Goal: Obtain resource: Download file/media

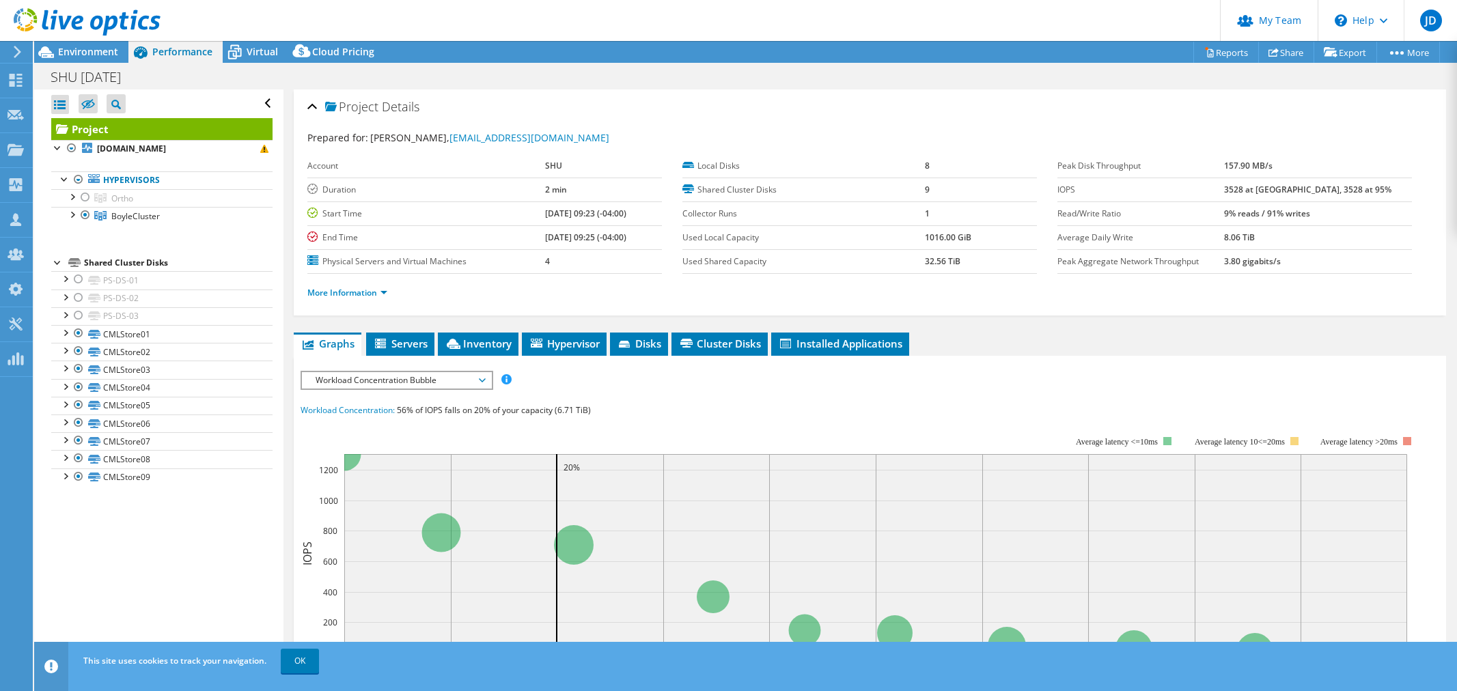
select select "USD"
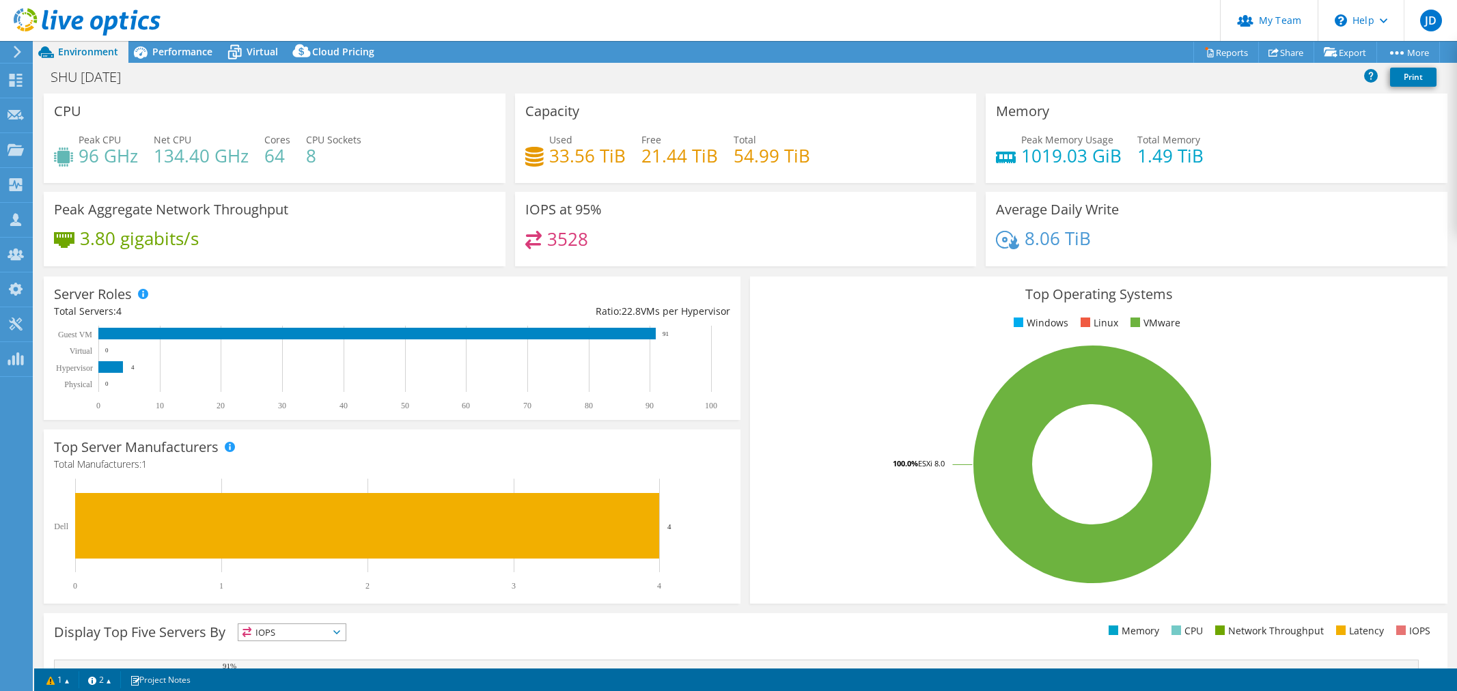
select select "USD"
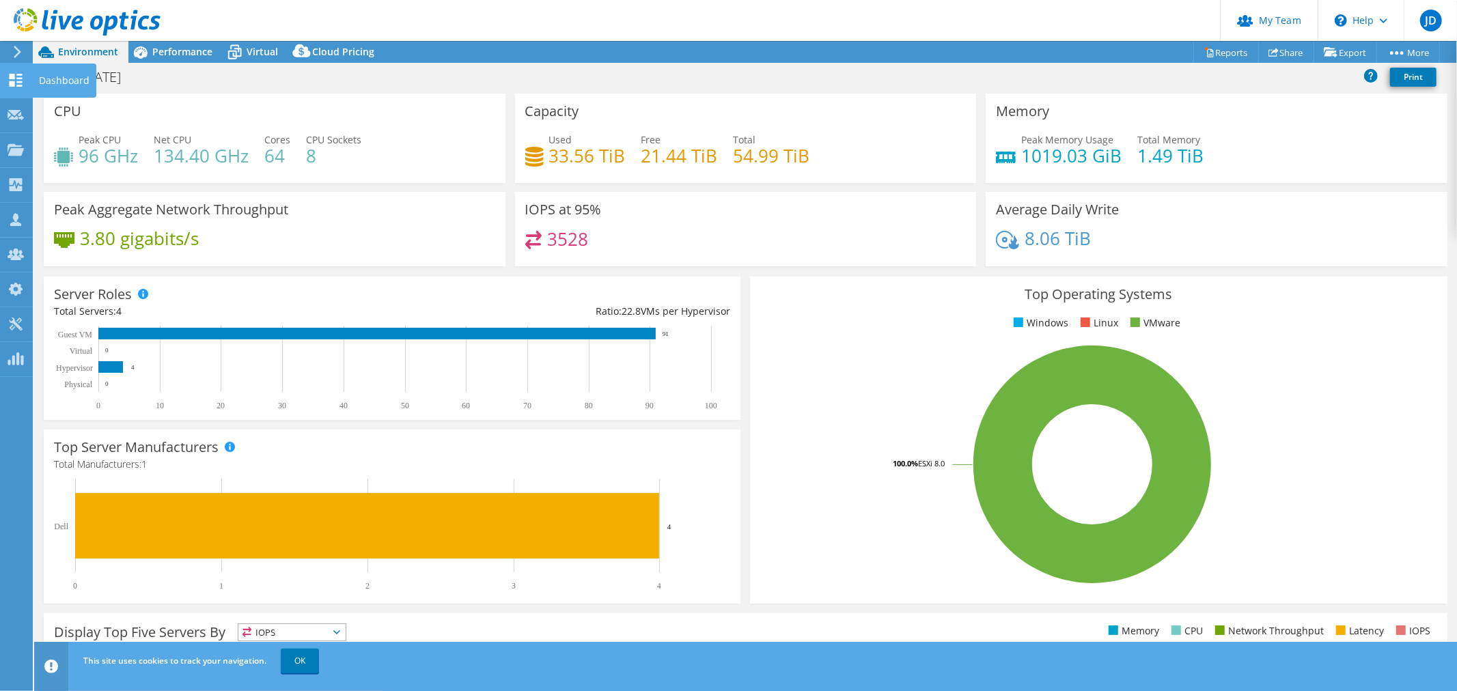
click at [23, 82] on icon at bounding box center [16, 80] width 16 height 13
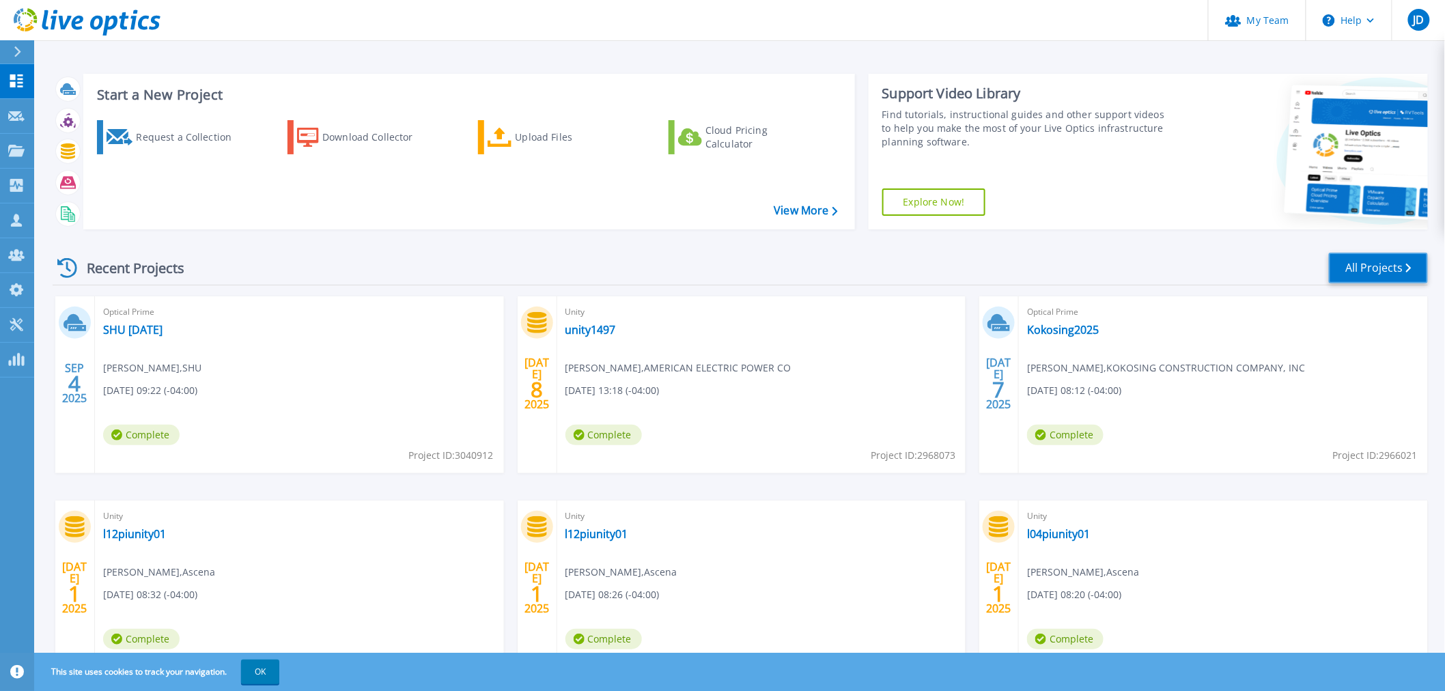
click at [1360, 264] on link "All Projects" at bounding box center [1378, 268] width 99 height 31
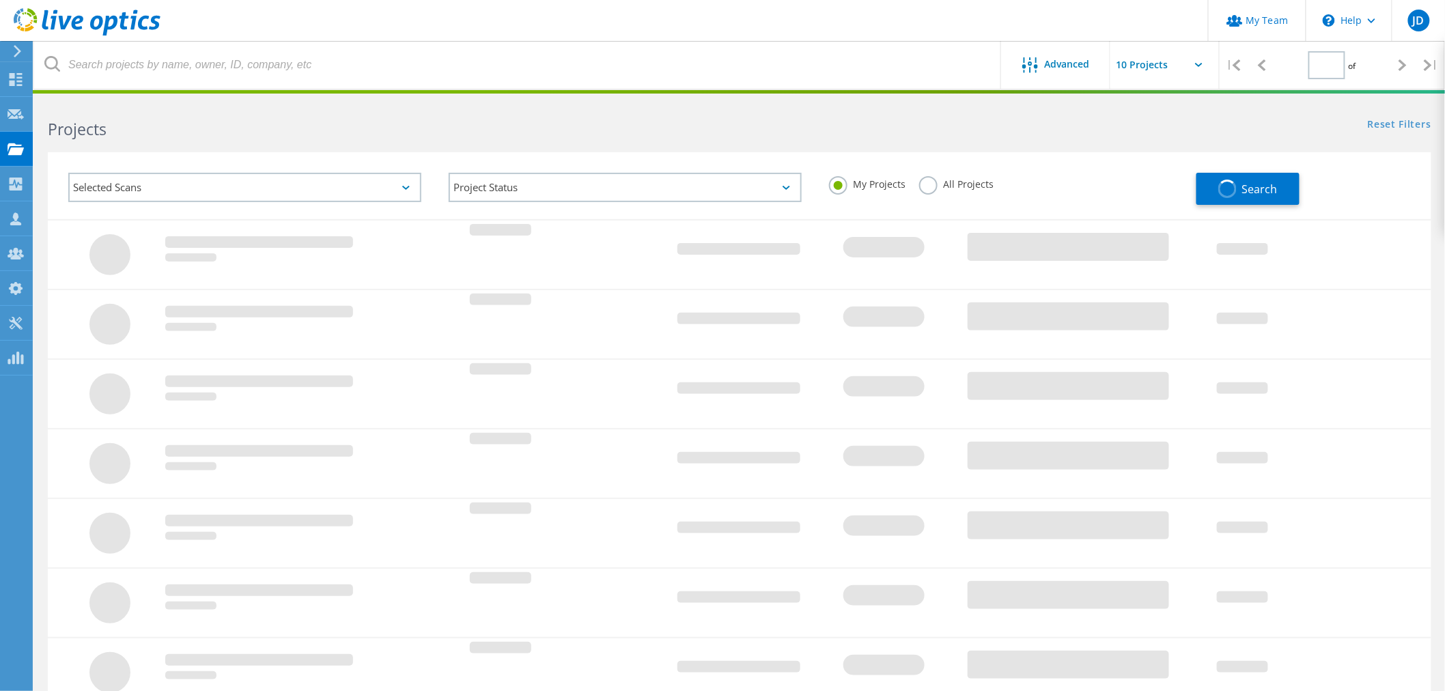
type input "1"
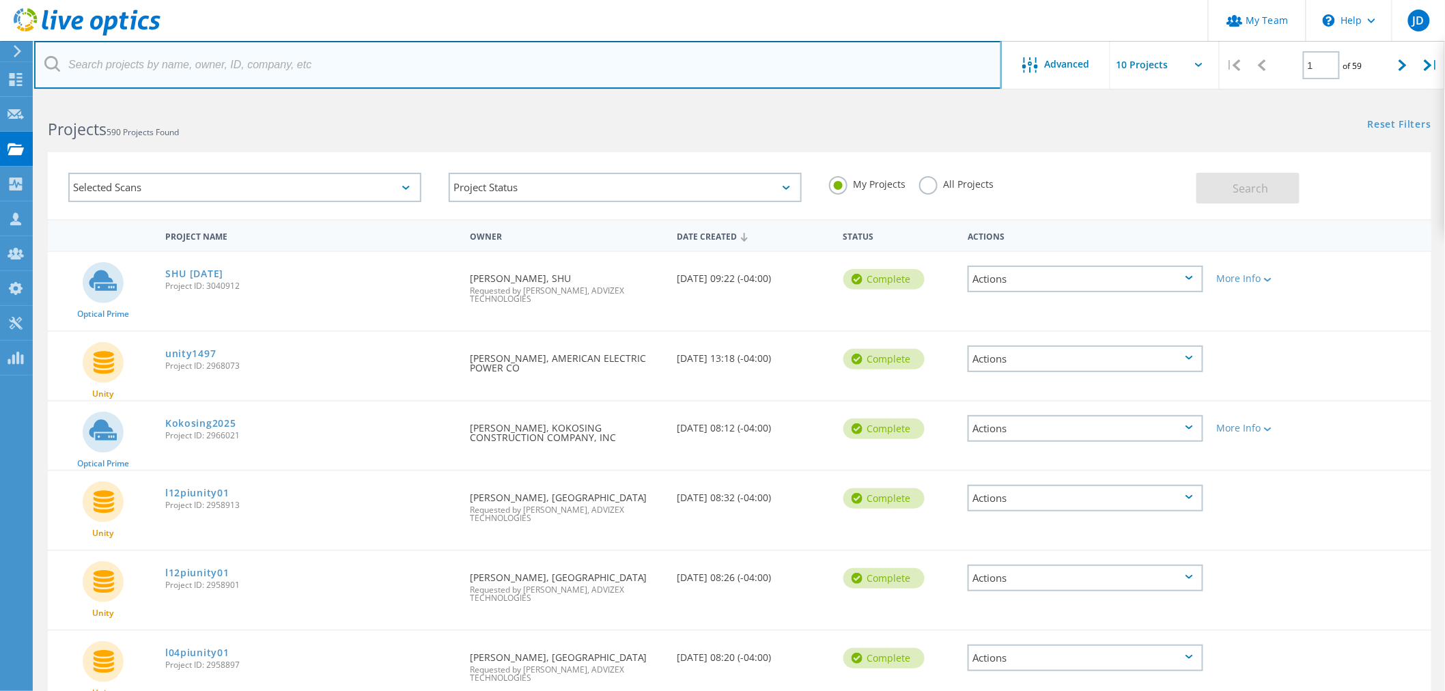
drag, startPoint x: 164, startPoint y: 69, endPoint x: 333, endPoint y: 70, distance: 168.7
click at [164, 69] on input "text" at bounding box center [518, 65] width 968 height 48
type input "nifco"
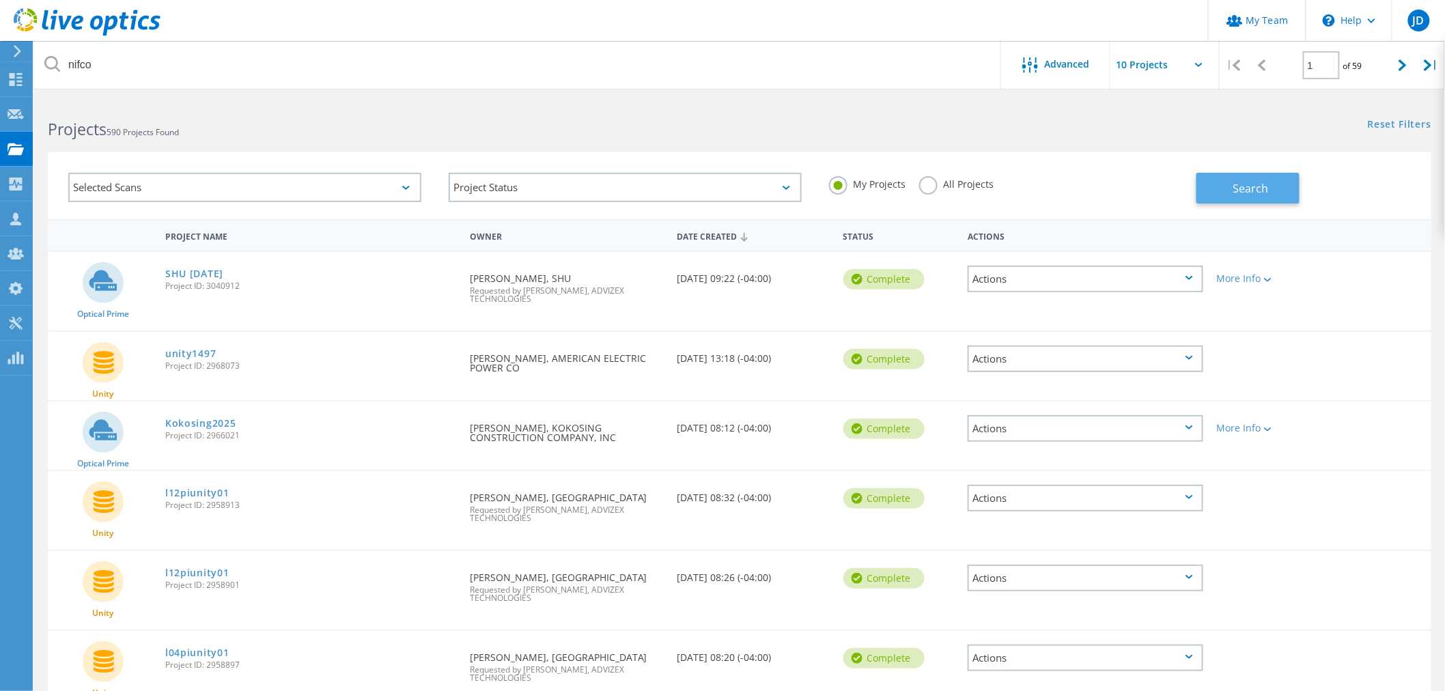
click at [1252, 196] on button "Search" at bounding box center [1247, 188] width 103 height 31
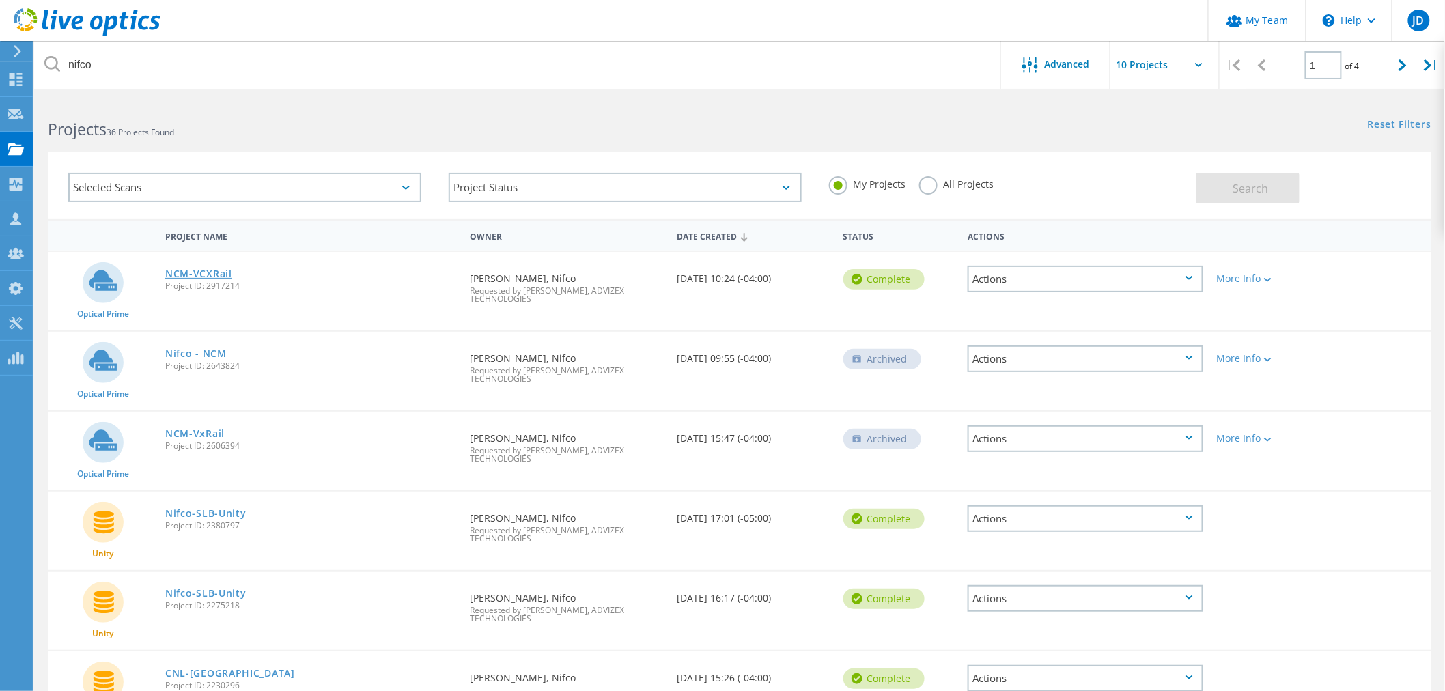
click at [197, 269] on link "NCM-VCXRail" at bounding box center [198, 274] width 67 height 10
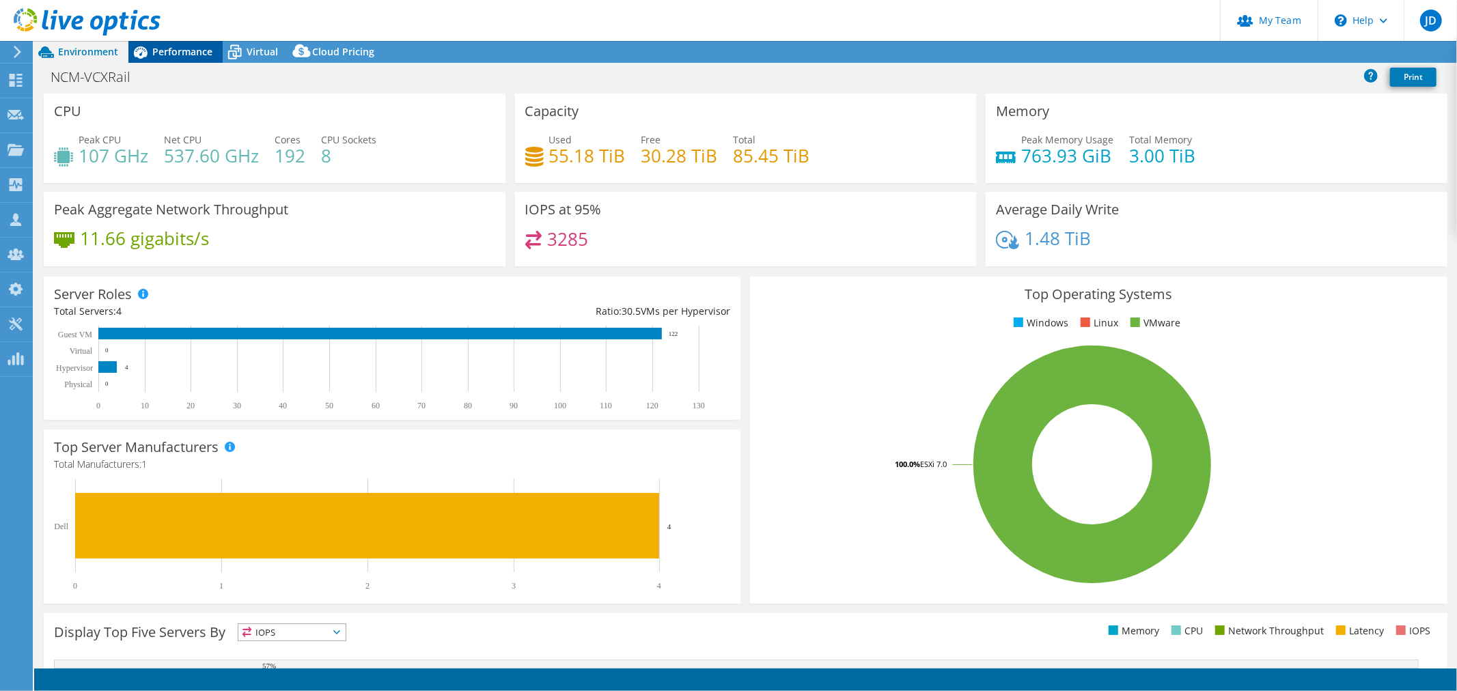
select select "USD"
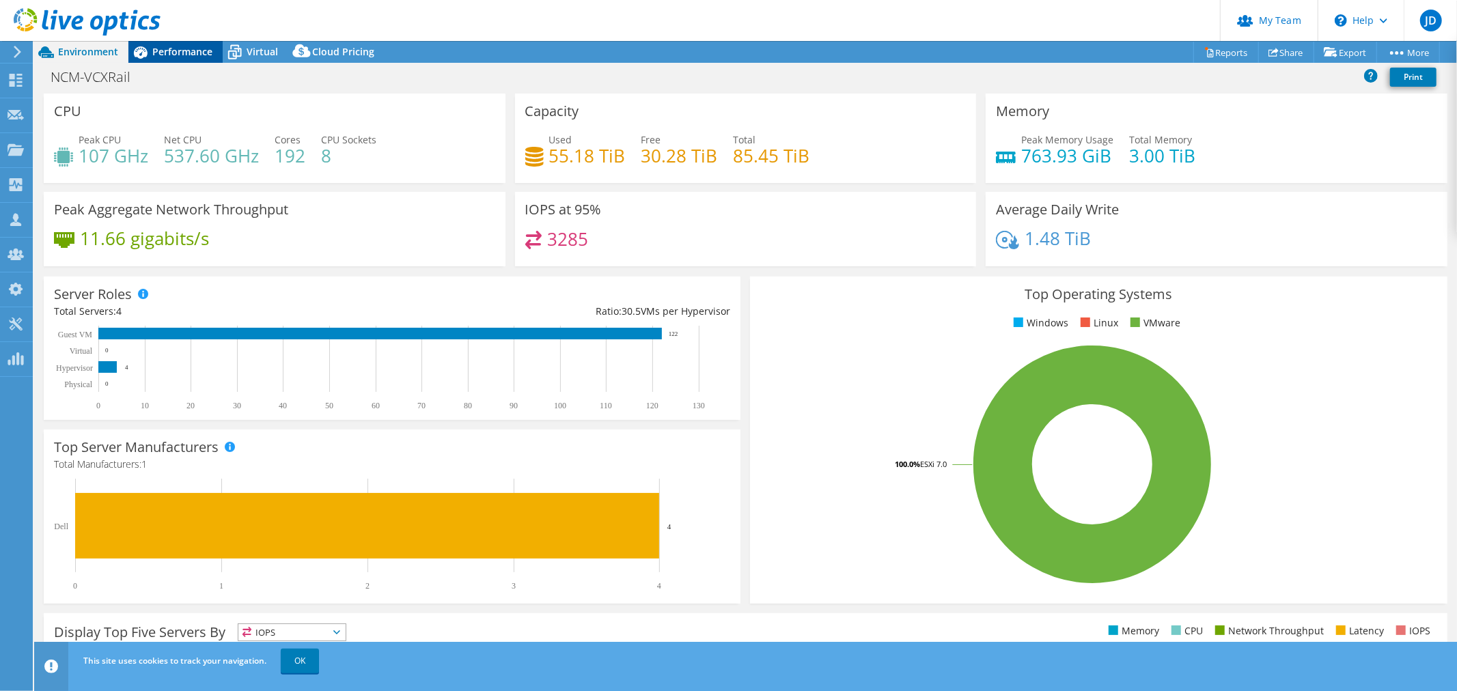
click at [200, 50] on span "Performance" at bounding box center [182, 51] width 60 height 13
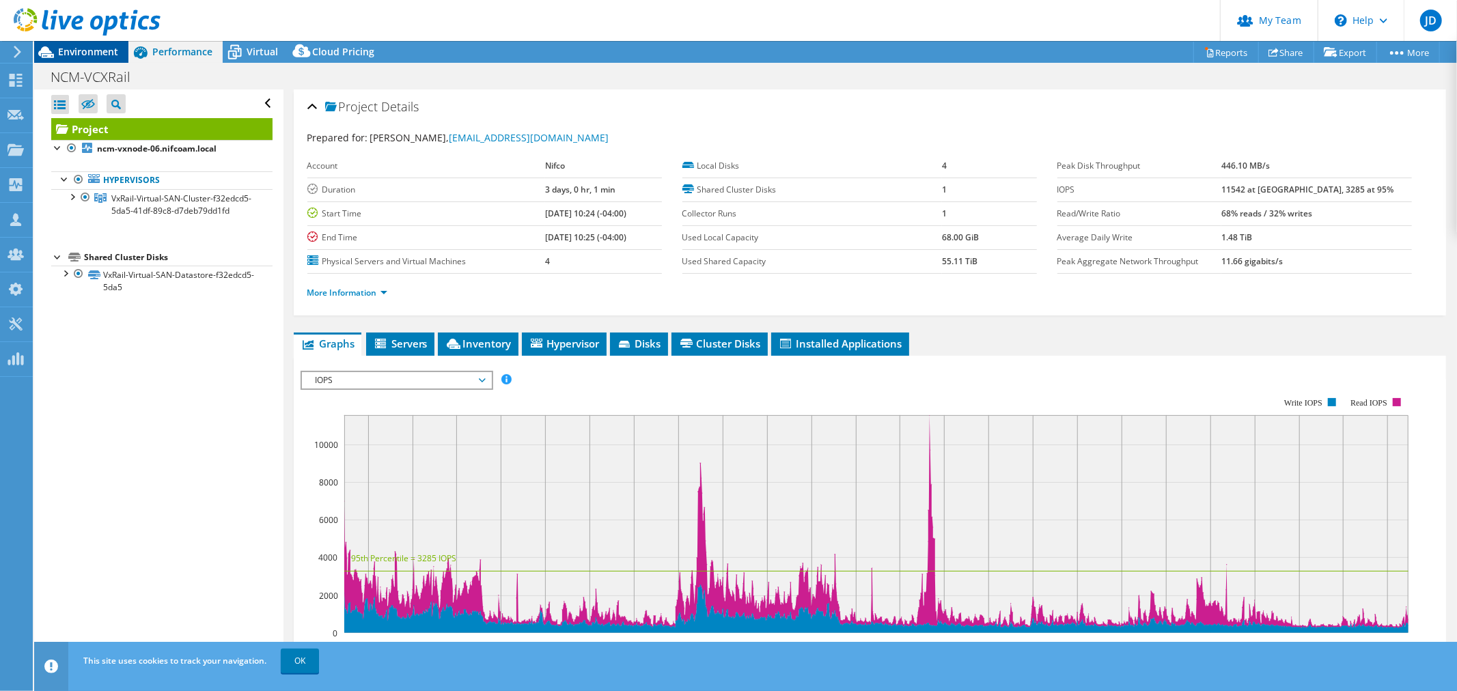
click at [79, 51] on span "Environment" at bounding box center [88, 51] width 60 height 13
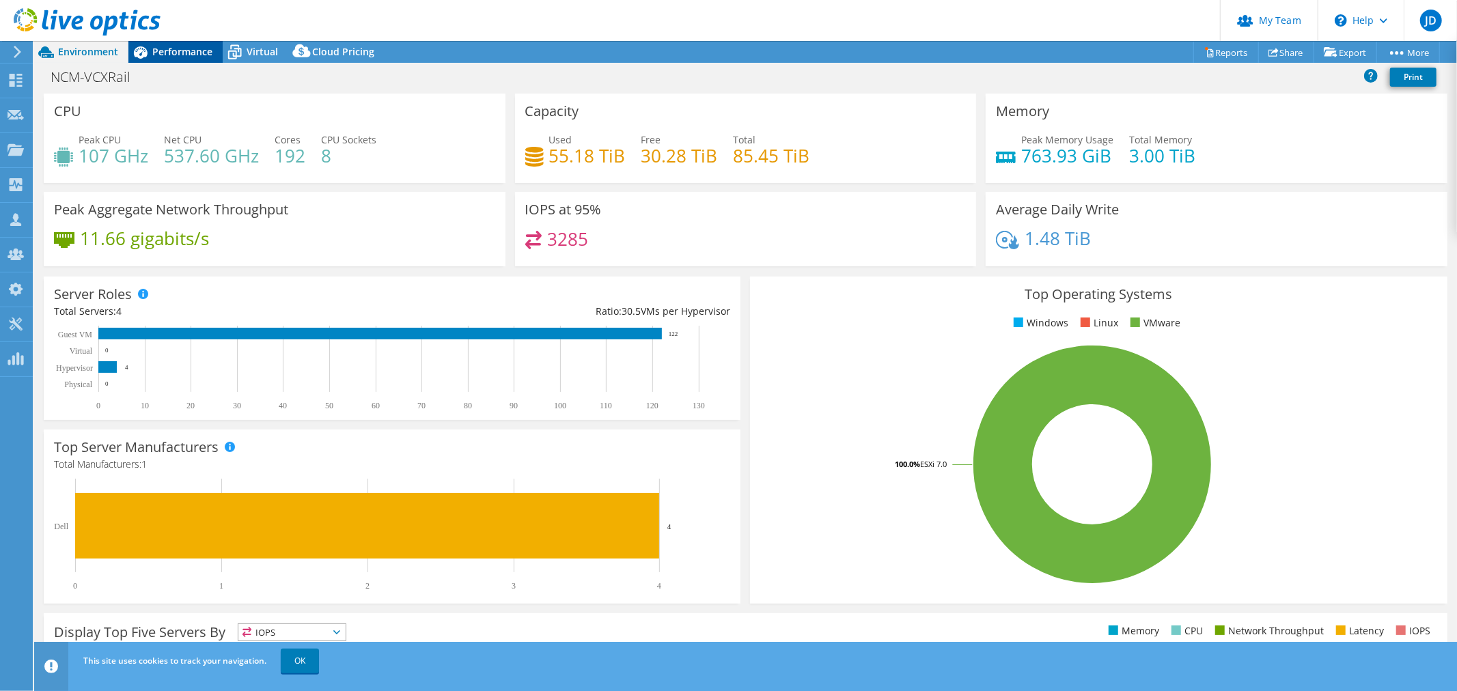
click at [171, 55] on span "Performance" at bounding box center [182, 51] width 60 height 13
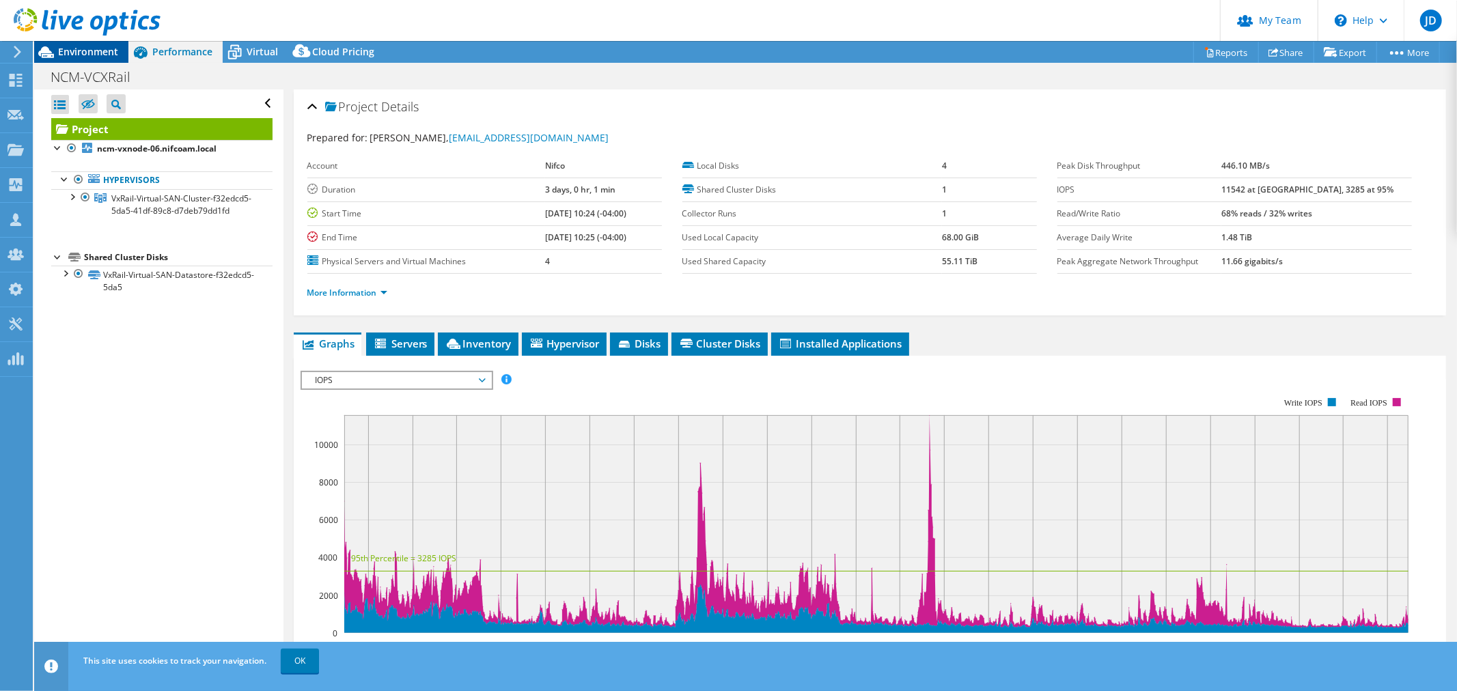
click at [79, 55] on span "Environment" at bounding box center [88, 51] width 60 height 13
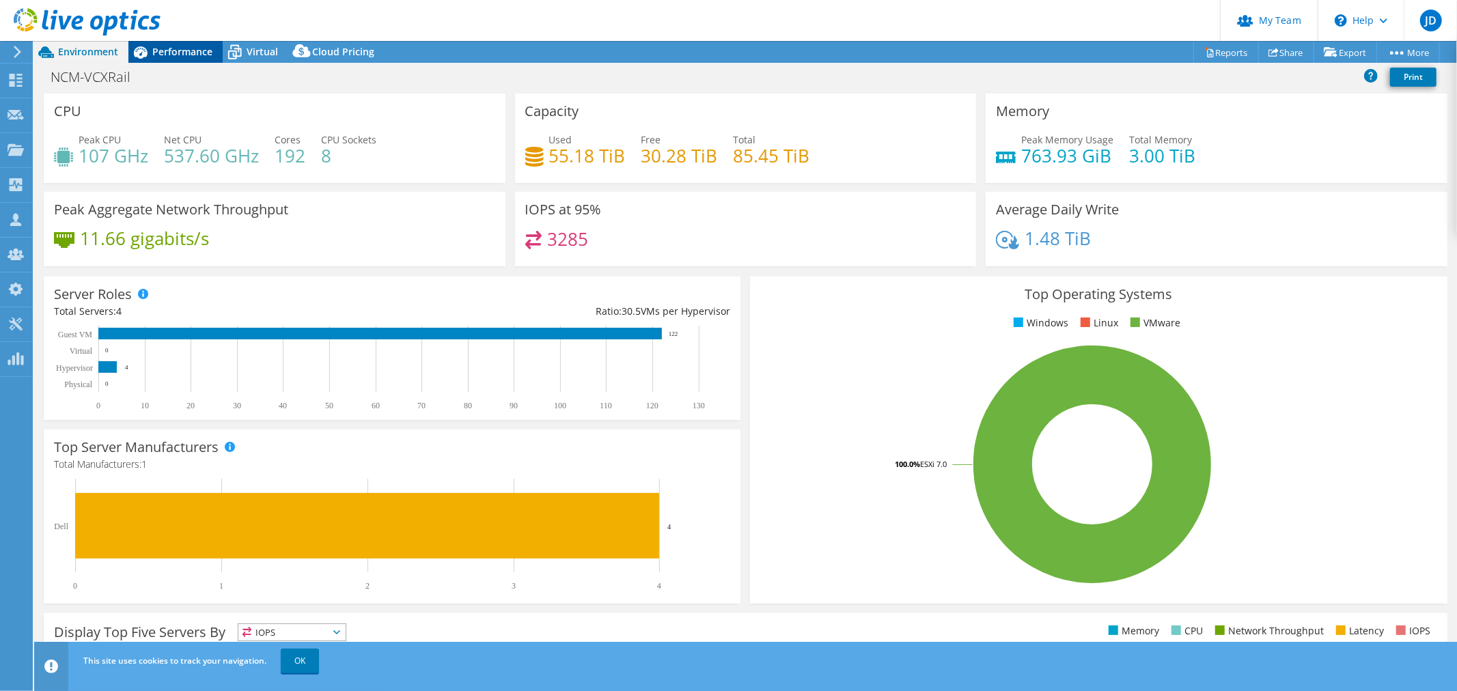
click at [165, 46] on span "Performance" at bounding box center [182, 51] width 60 height 13
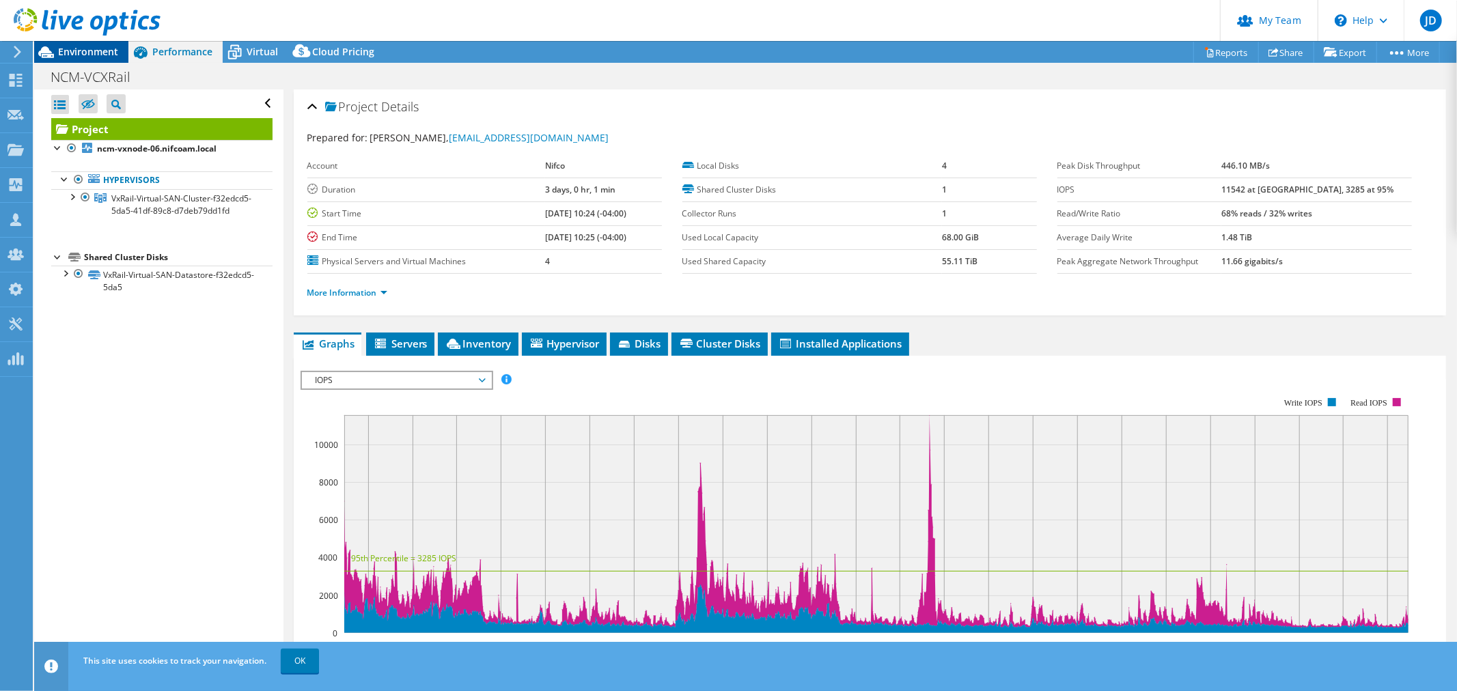
click at [70, 46] on span "Environment" at bounding box center [88, 51] width 60 height 13
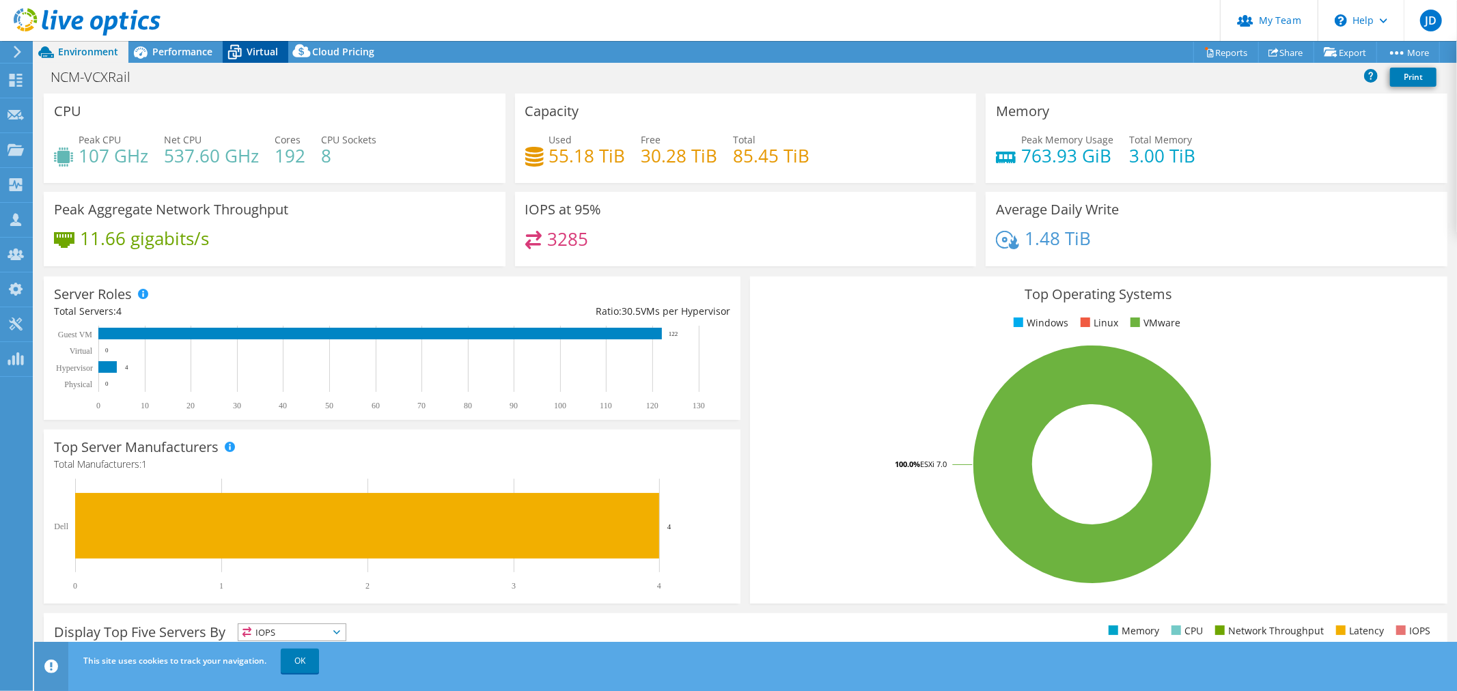
click at [262, 55] on span "Virtual" at bounding box center [262, 51] width 31 height 13
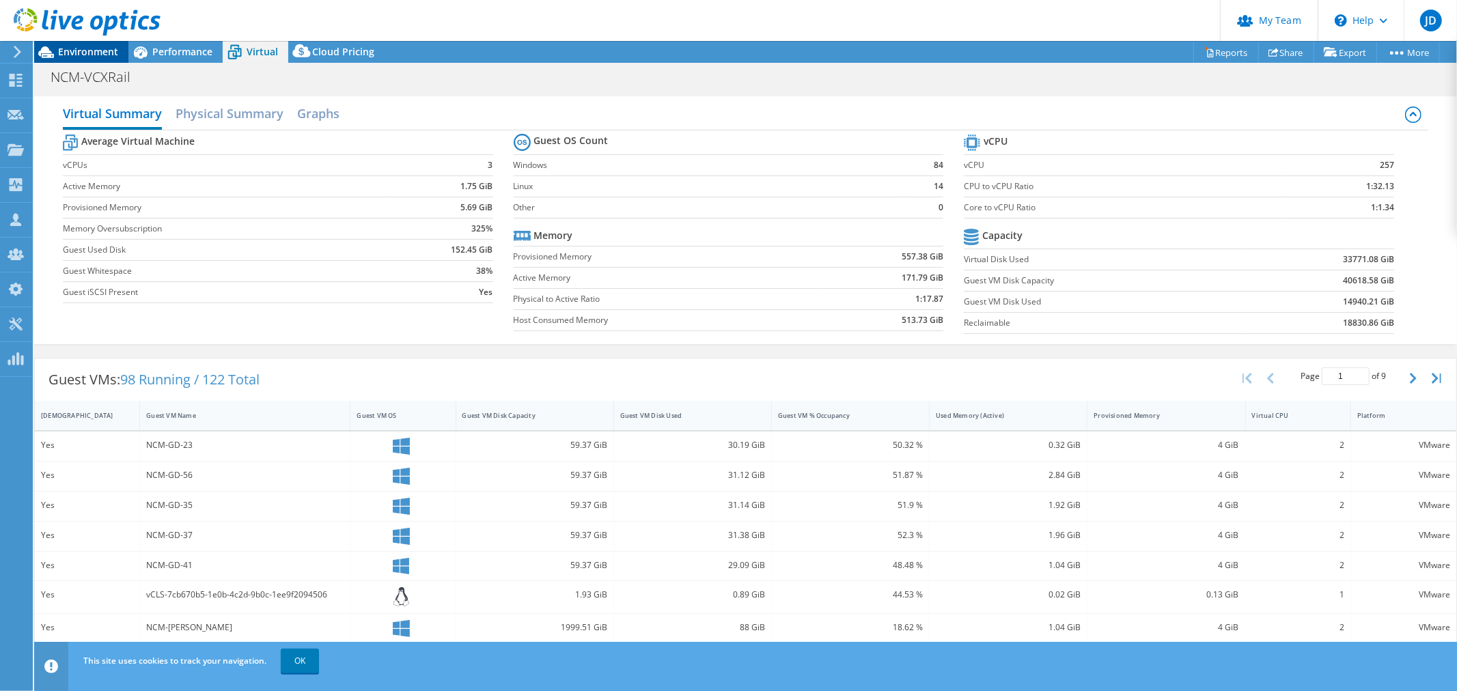
click at [83, 48] on span "Environment" at bounding box center [88, 51] width 60 height 13
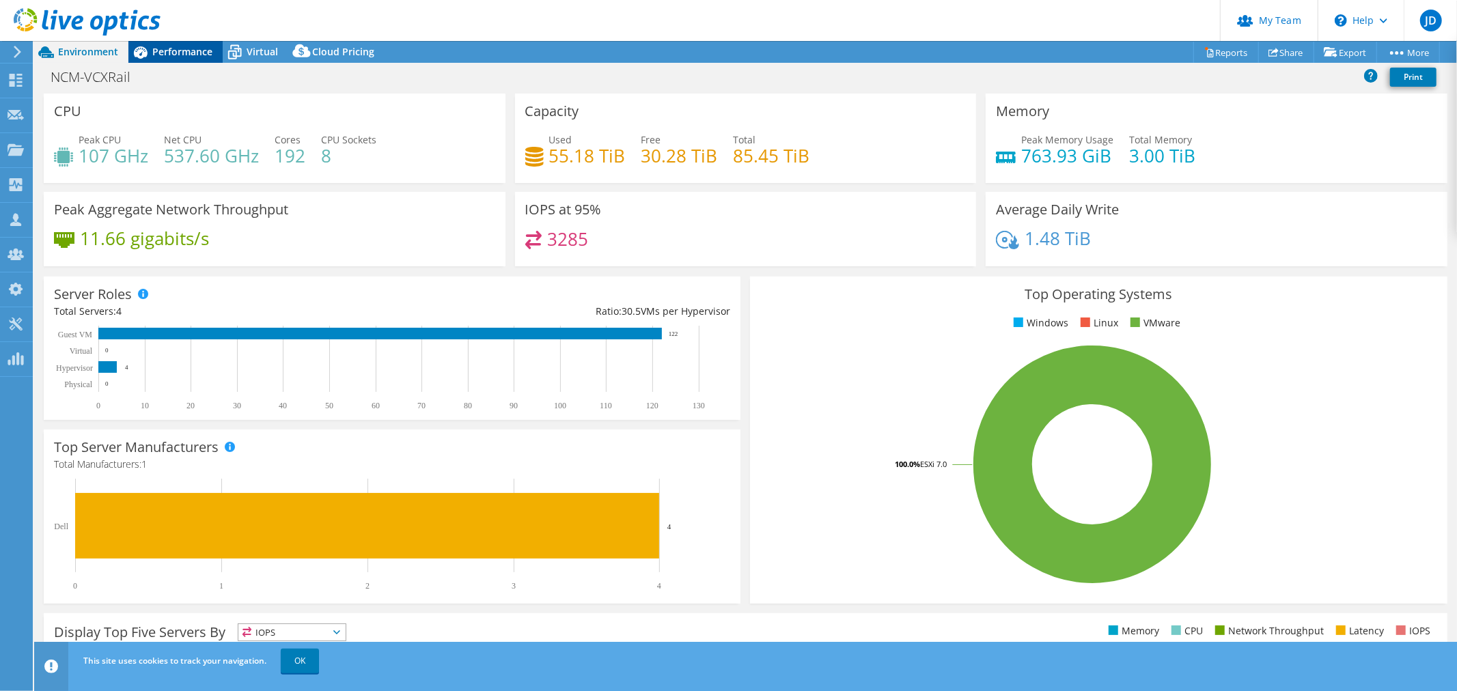
click at [173, 55] on span "Performance" at bounding box center [182, 51] width 60 height 13
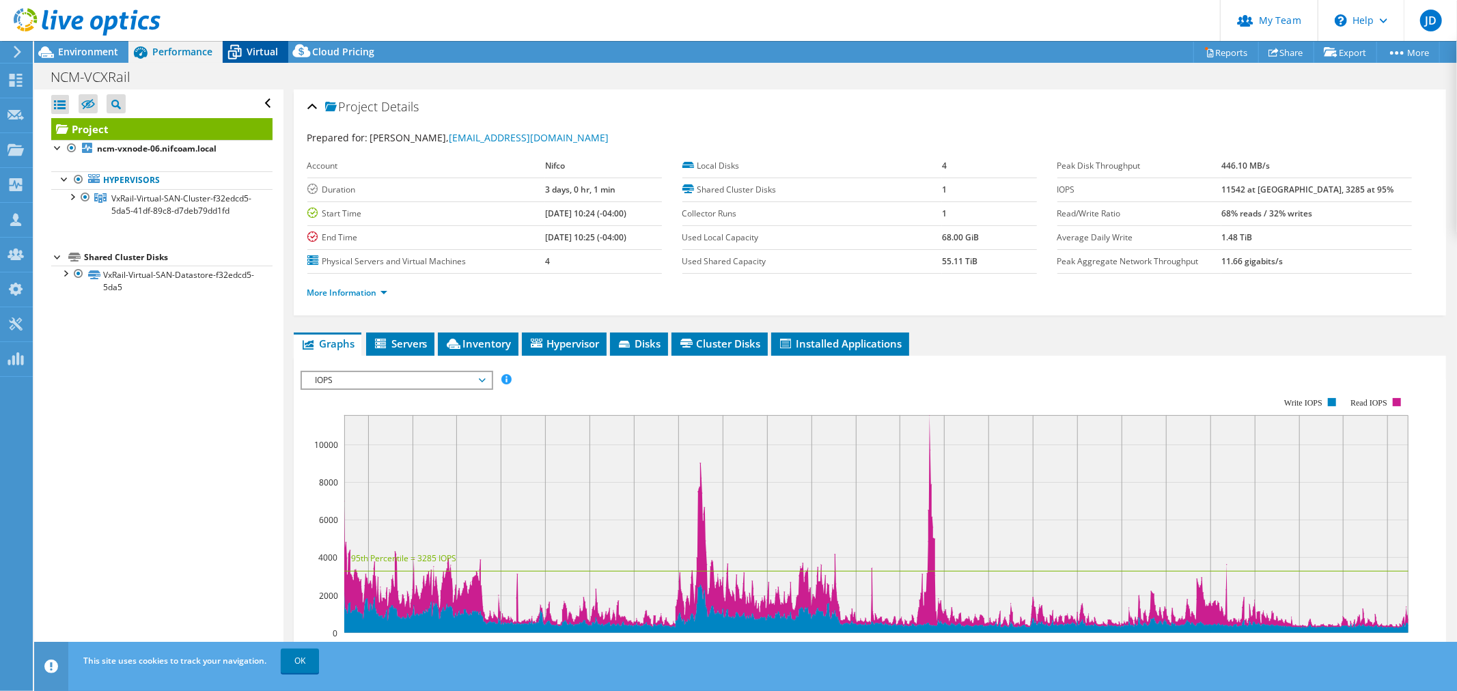
click at [255, 42] on div "Virtual" at bounding box center [256, 52] width 66 height 22
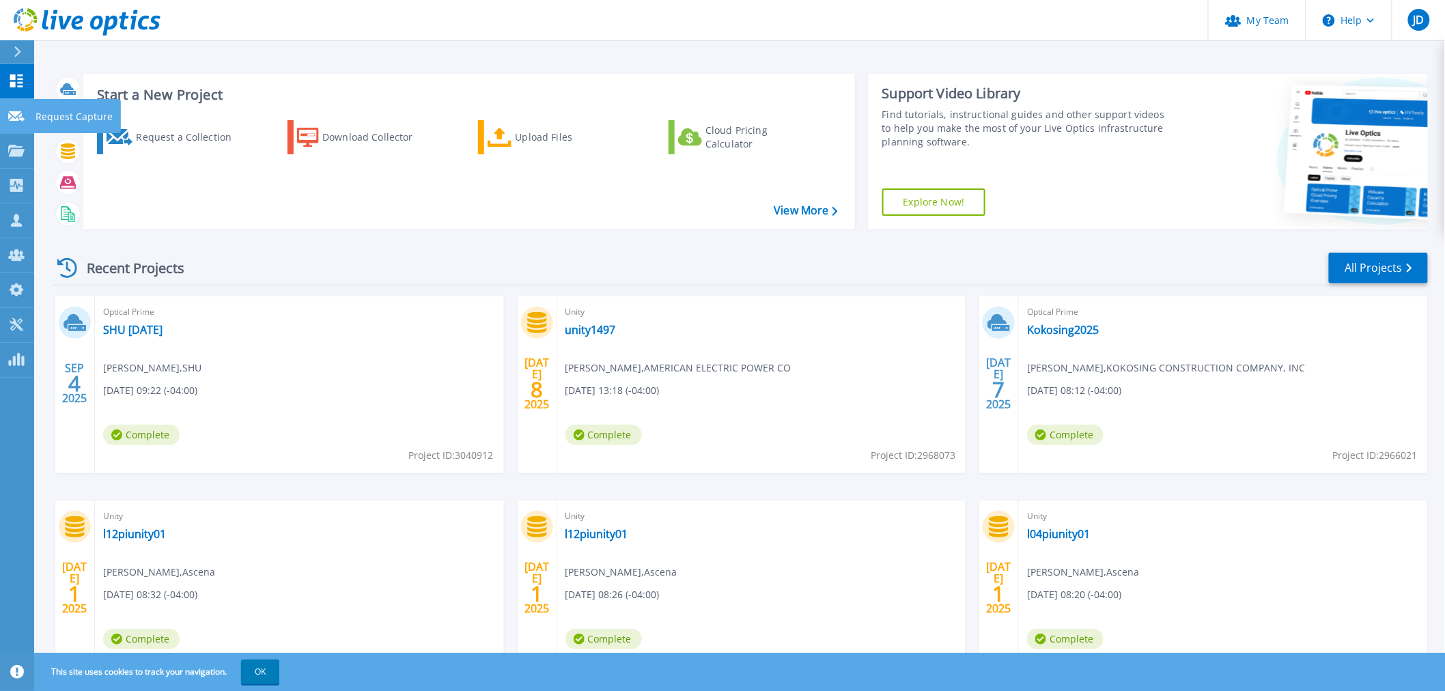
click at [25, 113] on link "Request Capture Request Capture" at bounding box center [17, 116] width 34 height 35
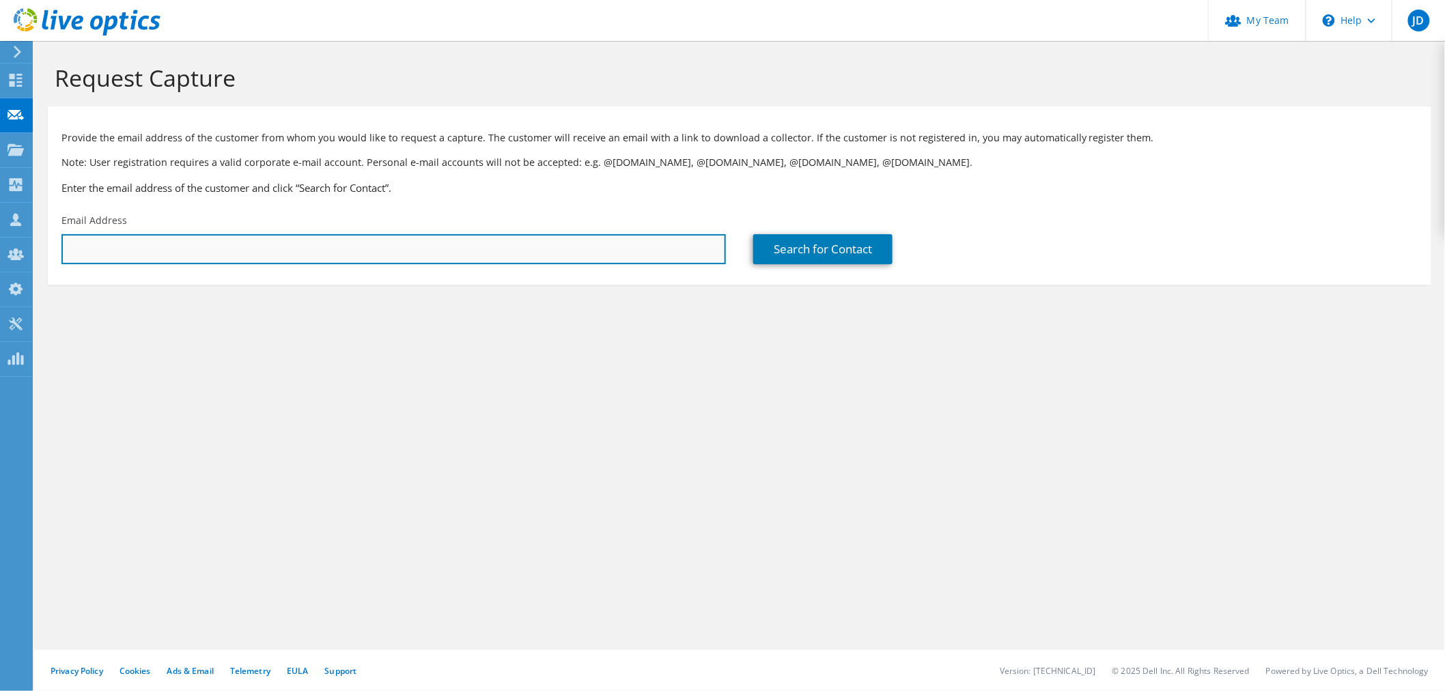
click at [135, 247] on input "text" at bounding box center [393, 249] width 664 height 30
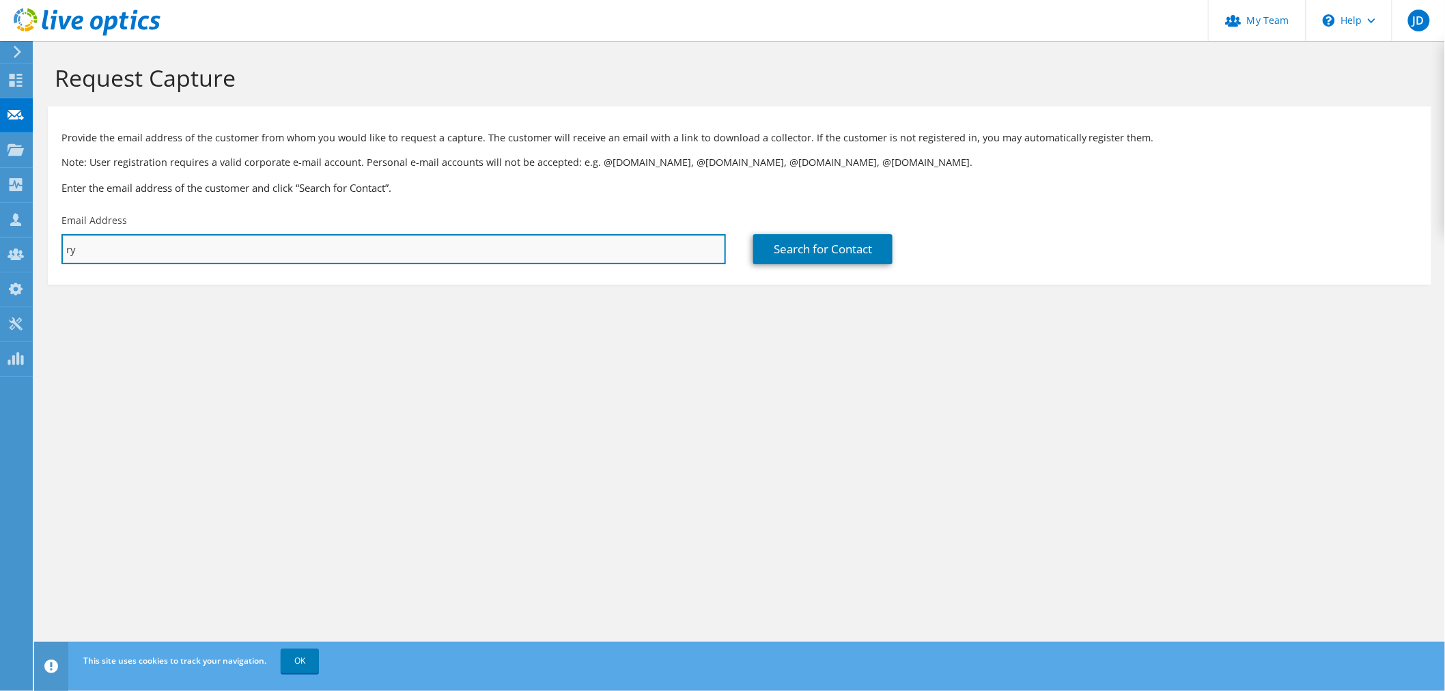
type input "r"
type input "adamsr@us.nifco.com"
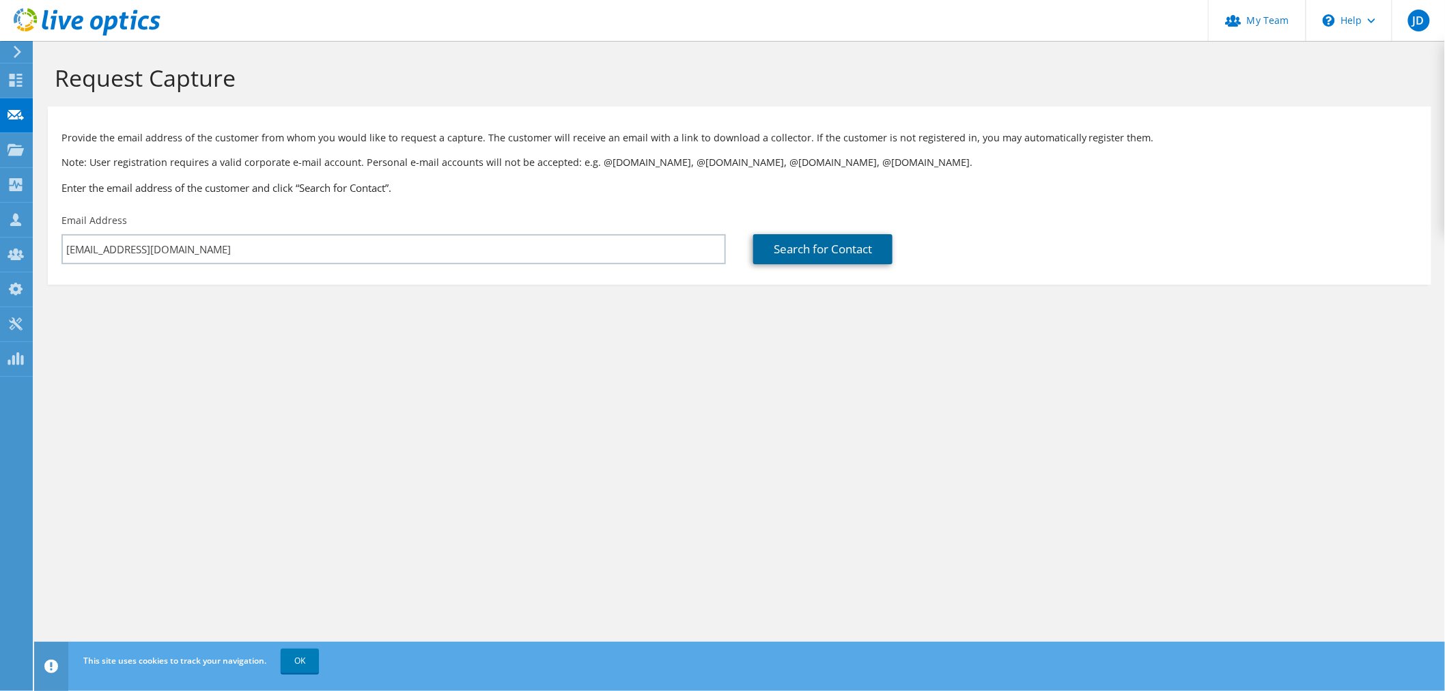
click at [786, 238] on link "Search for Contact" at bounding box center [822, 249] width 139 height 30
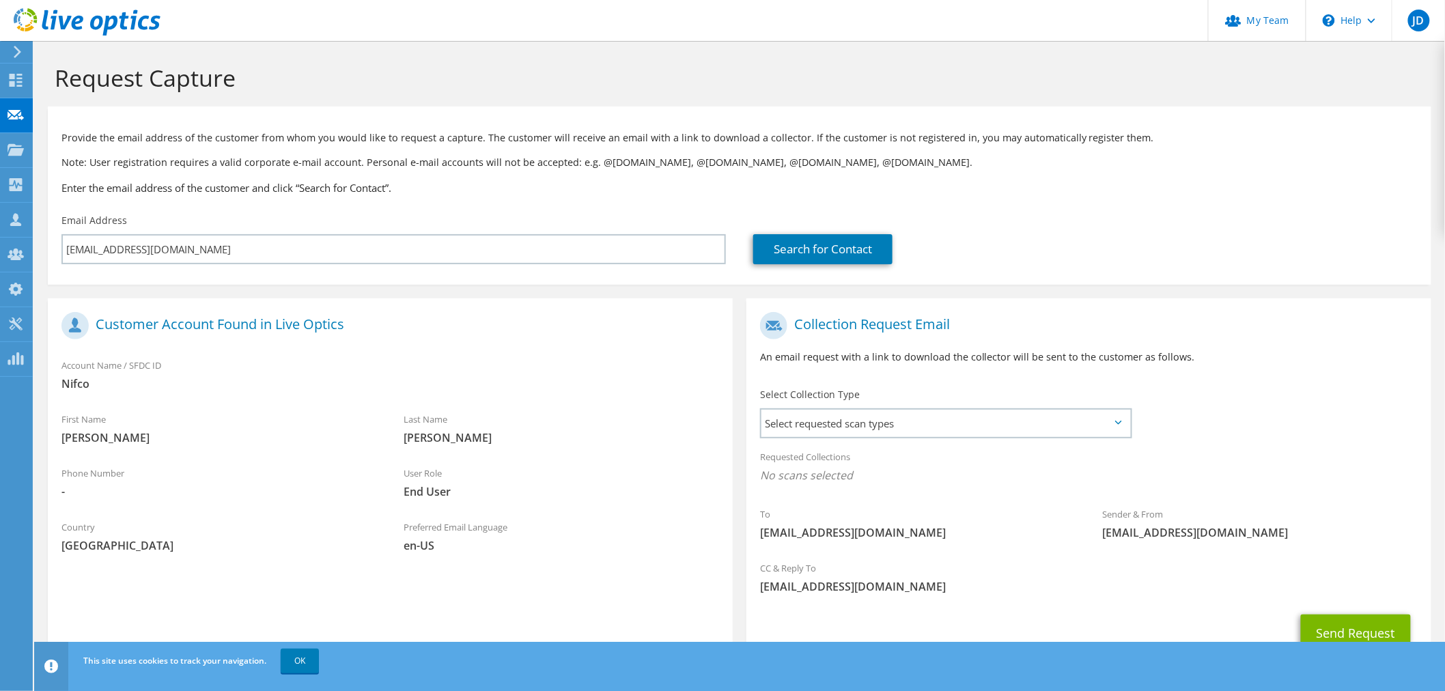
click at [1120, 425] on icon at bounding box center [1118, 423] width 7 height 4
click at [1032, 426] on span "Select requested scan types" at bounding box center [945, 423] width 369 height 27
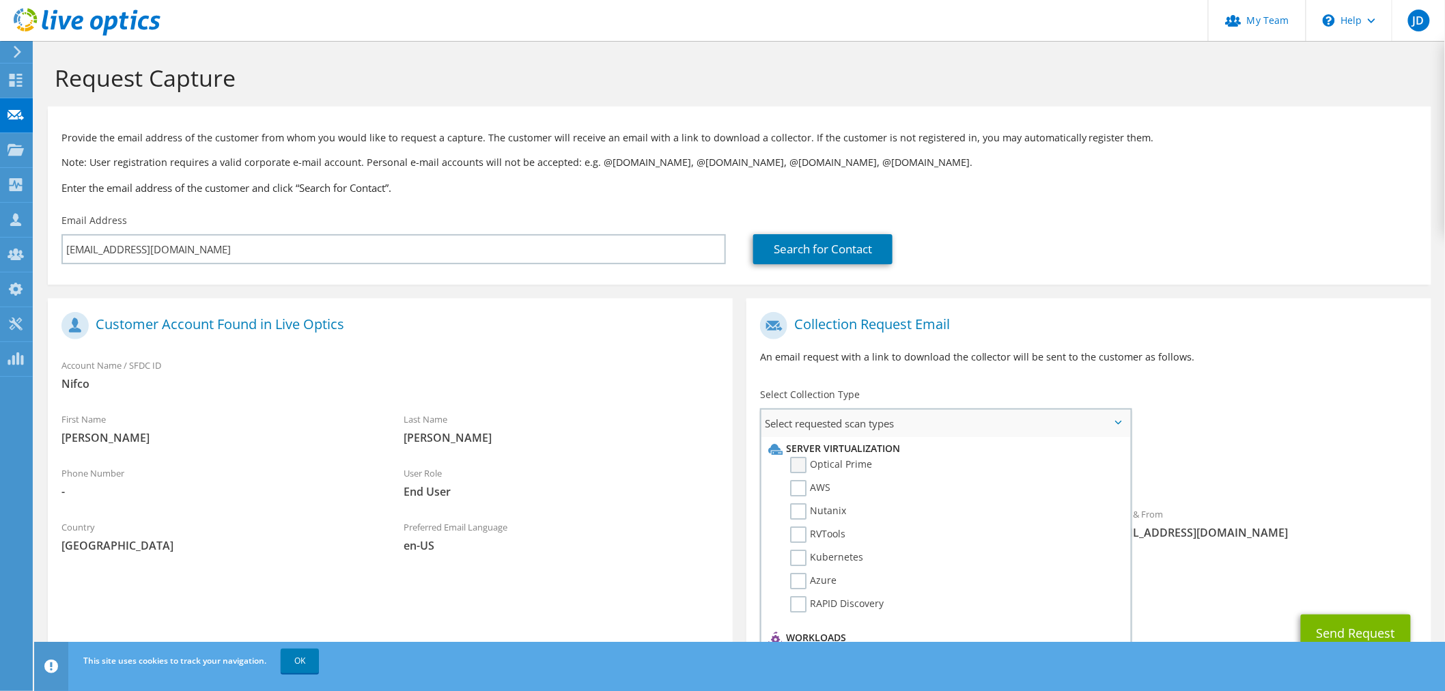
click at [814, 468] on label "Optical Prime" at bounding box center [831, 465] width 82 height 16
click at [0, 0] on input "Optical Prime" at bounding box center [0, 0] width 0 height 0
click at [1442, 429] on section "Request Capture Provide the email address of the customer from whom you would l…" at bounding box center [739, 396] width 1411 height 710
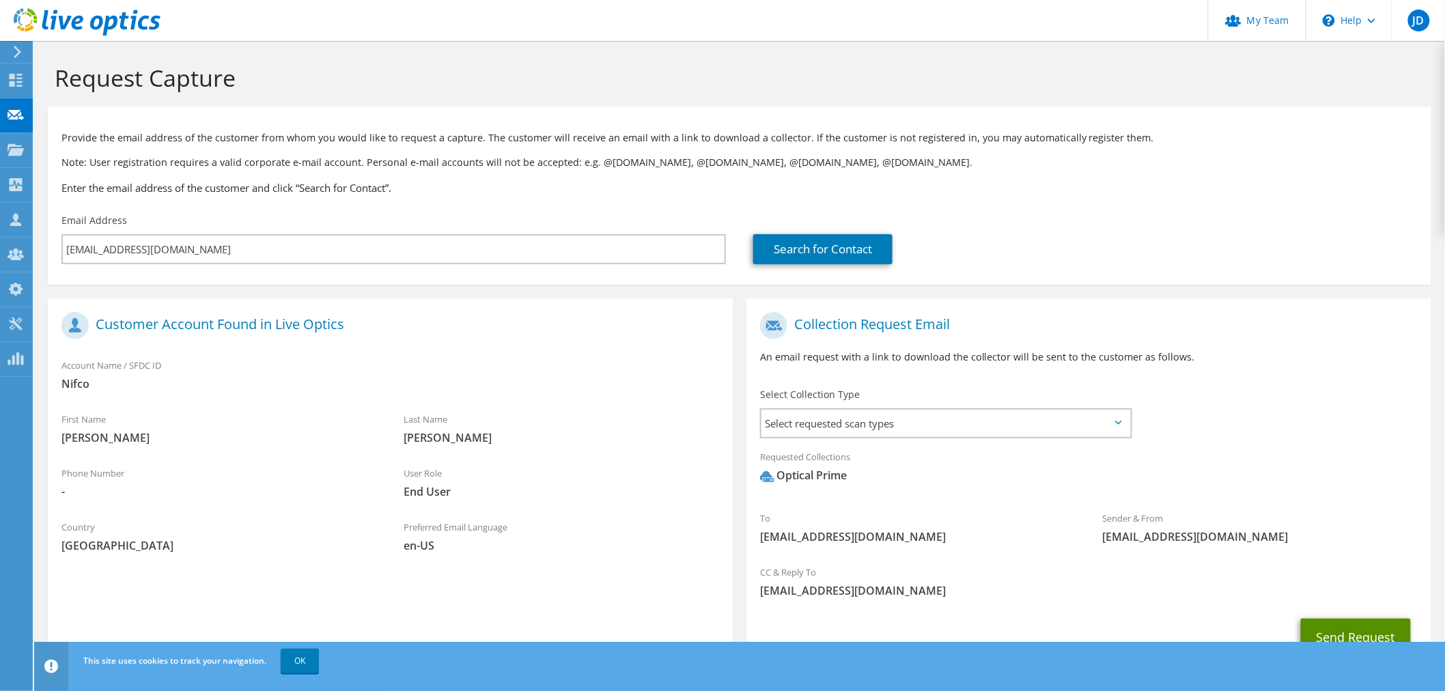
click at [1364, 626] on button "Send Request" at bounding box center [1356, 637] width 110 height 37
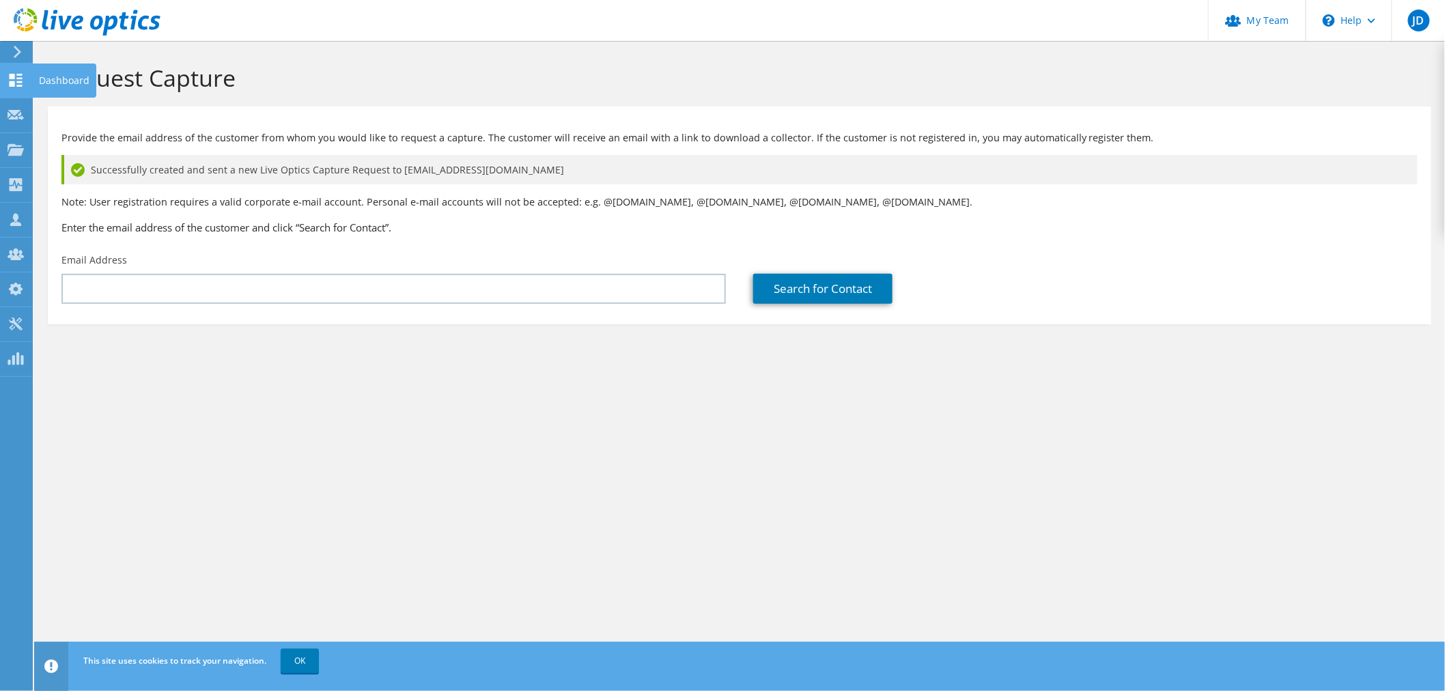
click at [18, 84] on use at bounding box center [16, 80] width 13 height 13
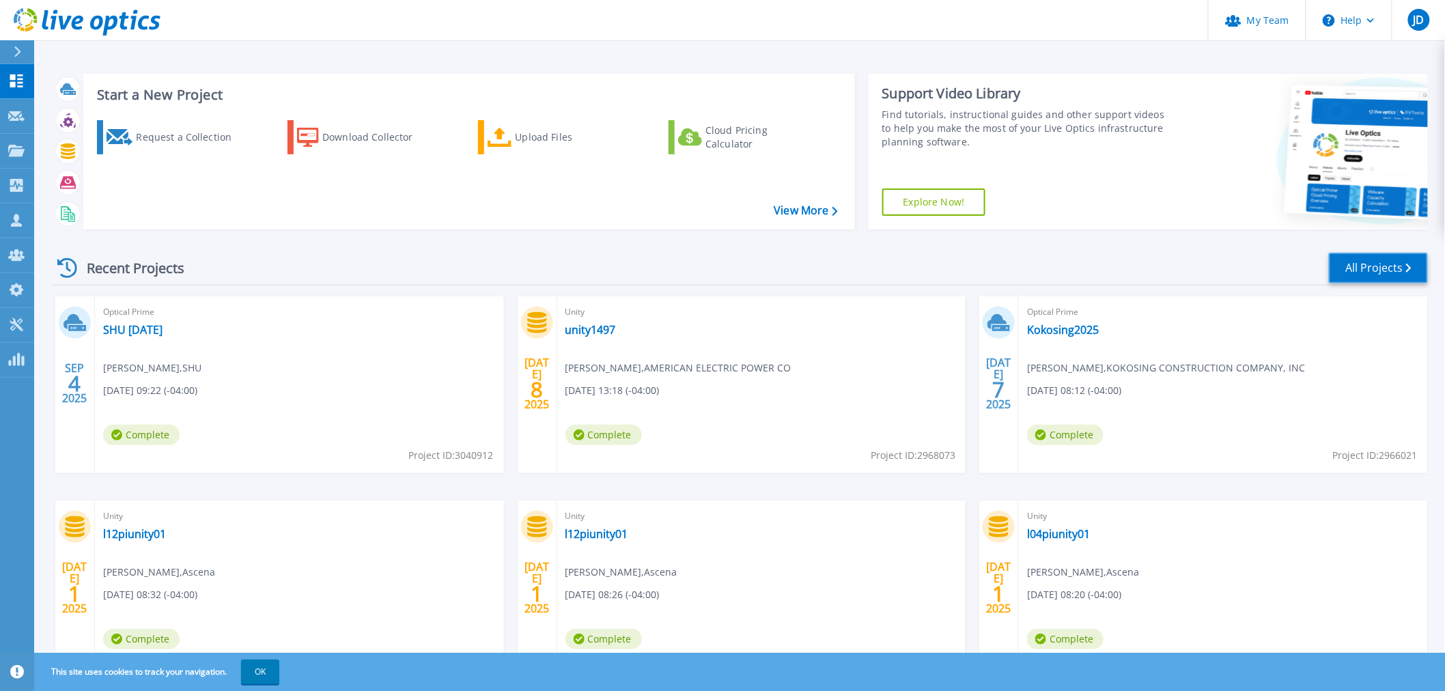
click at [1362, 258] on link "All Projects" at bounding box center [1378, 268] width 99 height 31
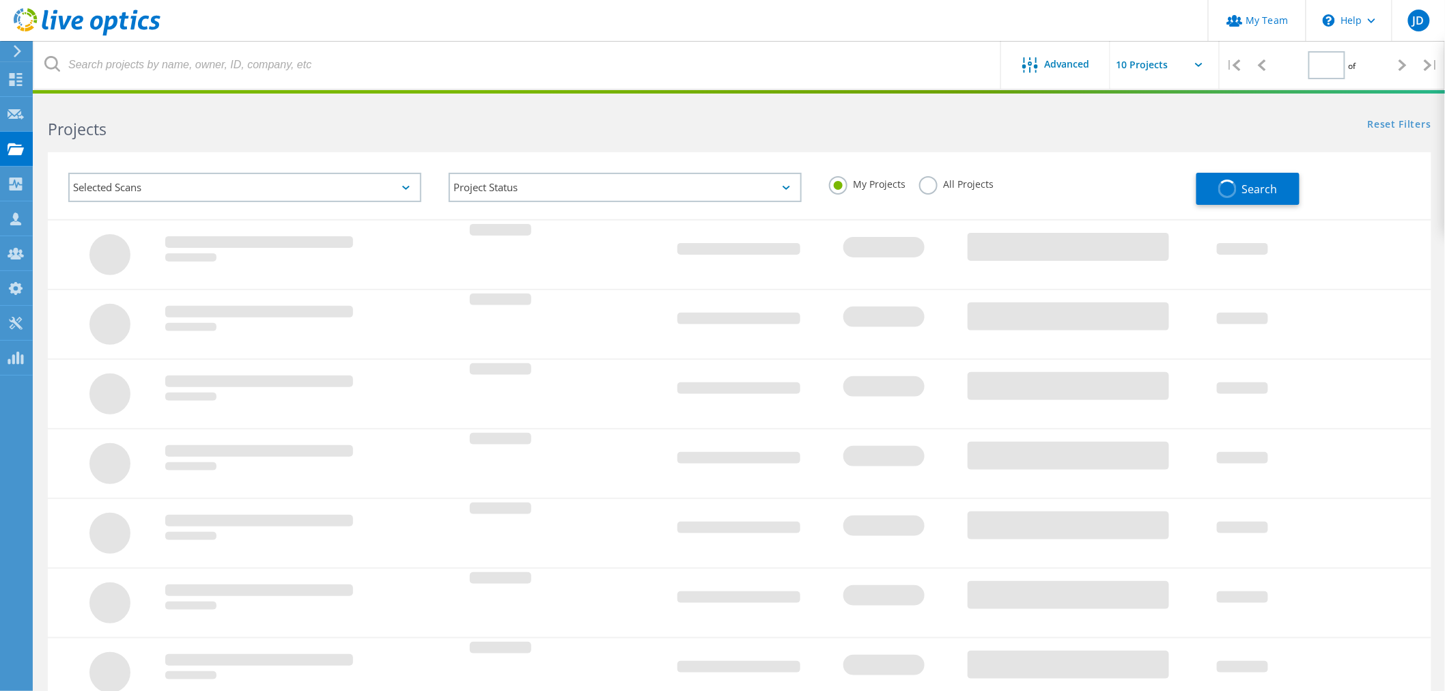
type input "1"
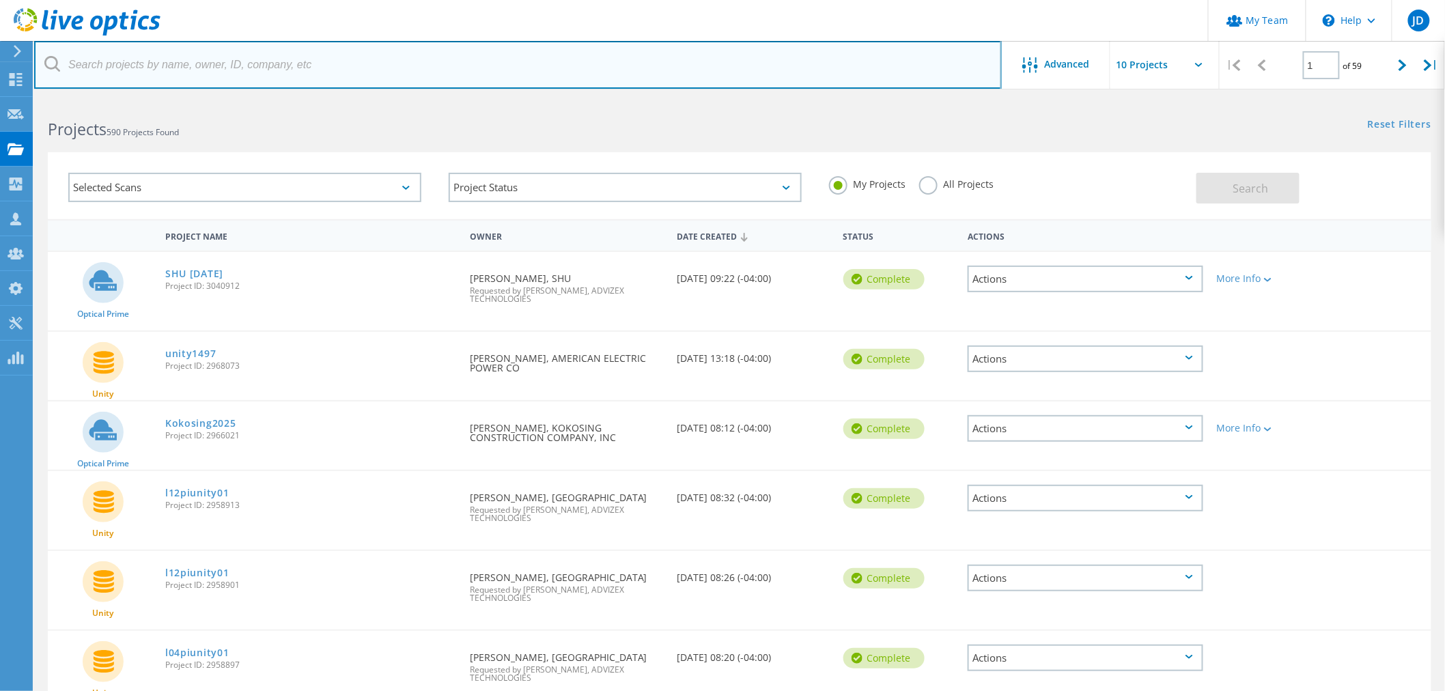
click at [151, 62] on input "text" at bounding box center [518, 65] width 968 height 48
type input "ncm"
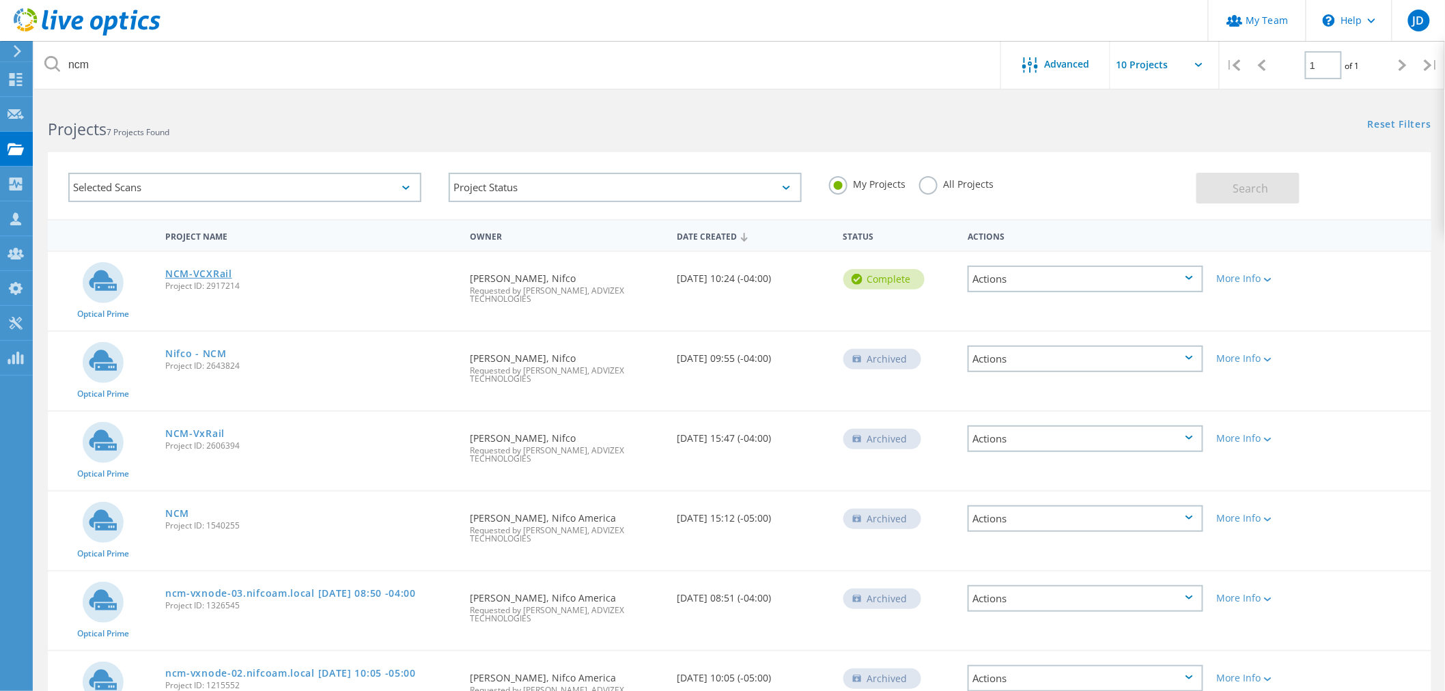
click at [186, 269] on link "NCM-VCXRail" at bounding box center [198, 274] width 67 height 10
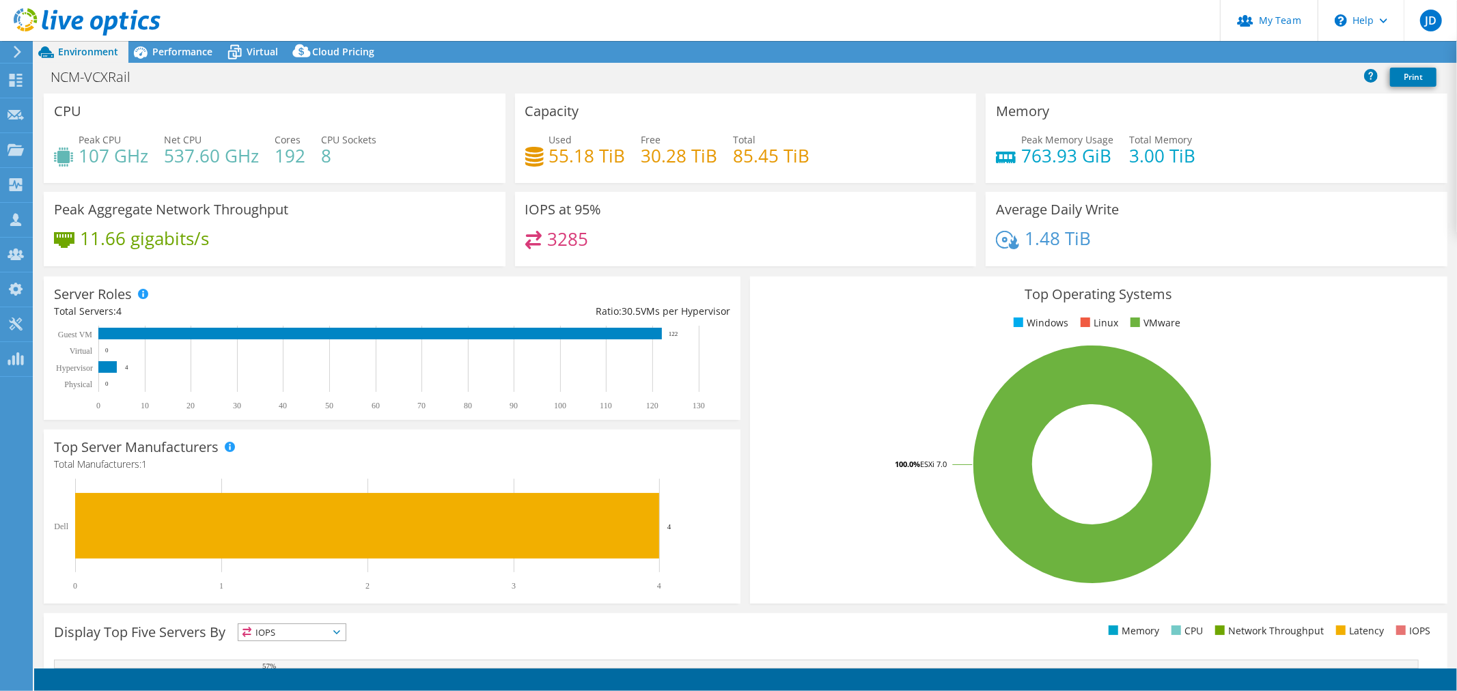
select select "USD"
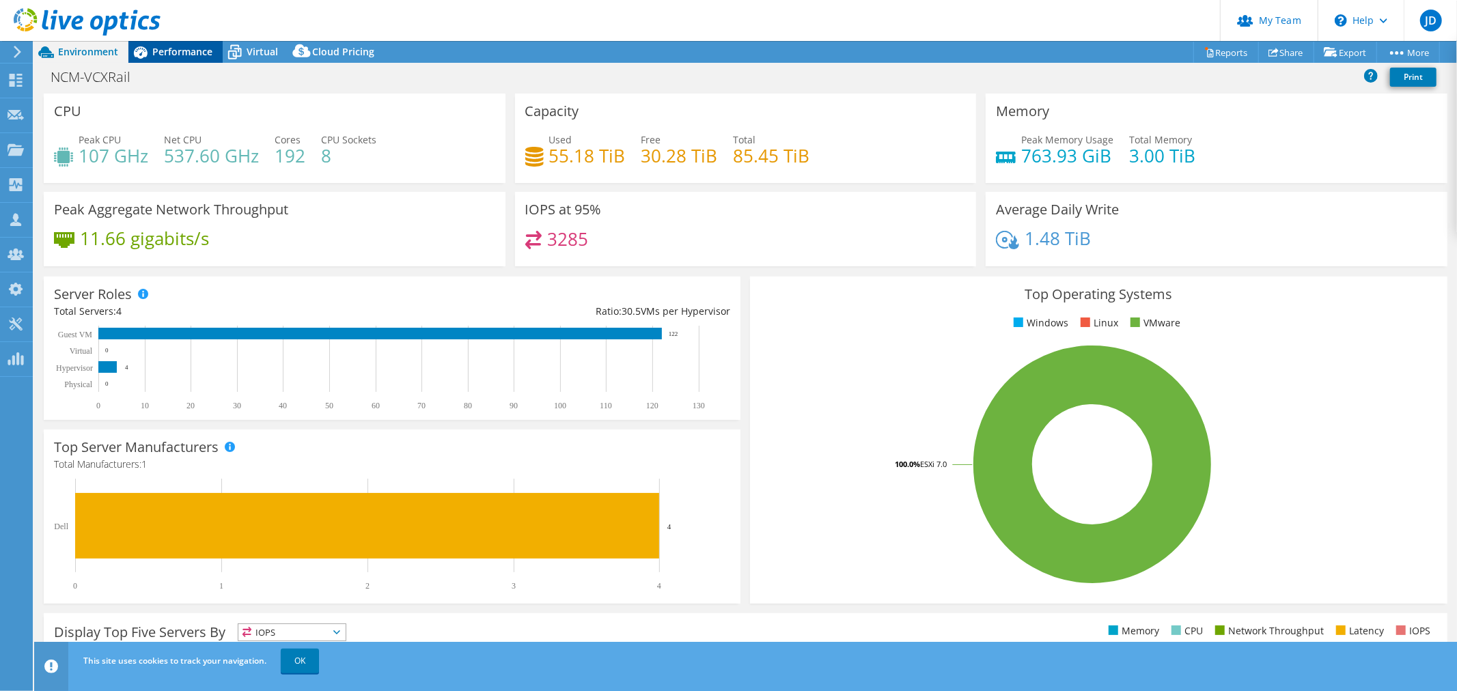
click at [178, 45] on span "Performance" at bounding box center [182, 51] width 60 height 13
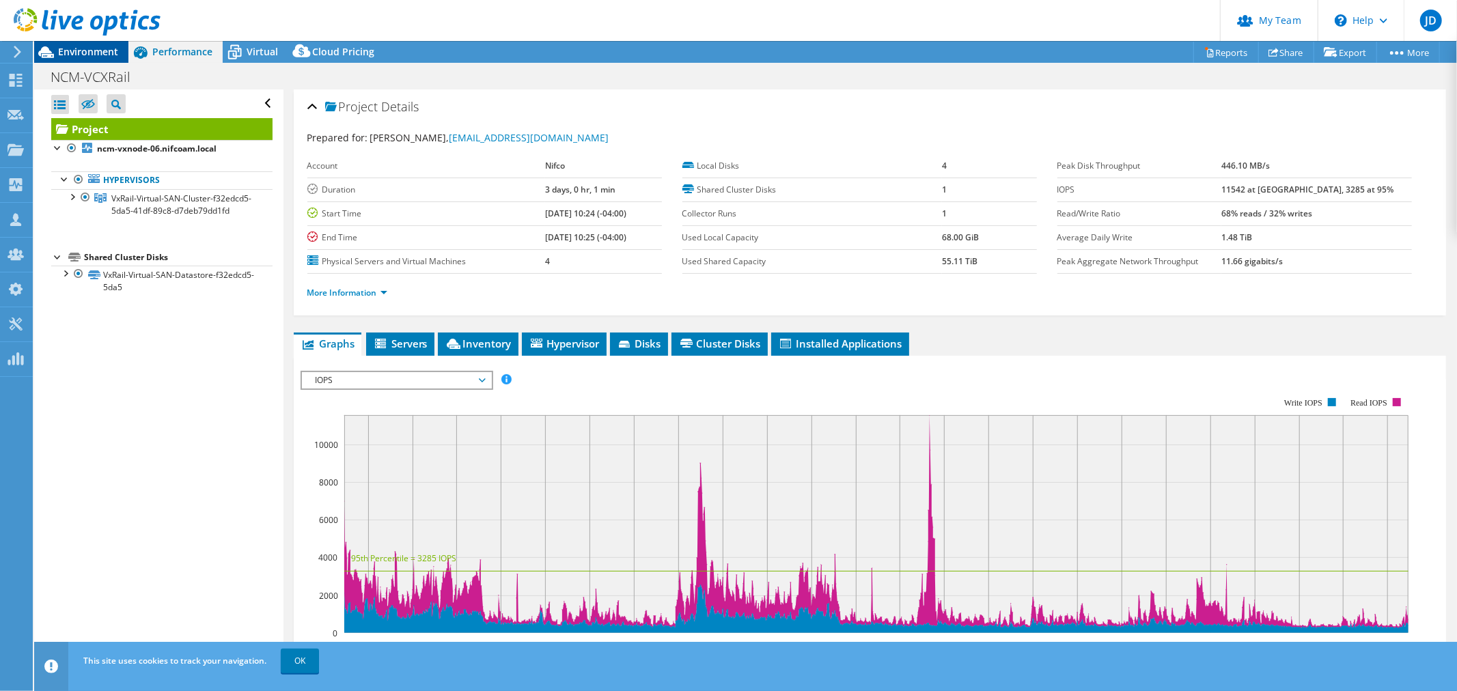
click at [85, 53] on span "Environment" at bounding box center [88, 51] width 60 height 13
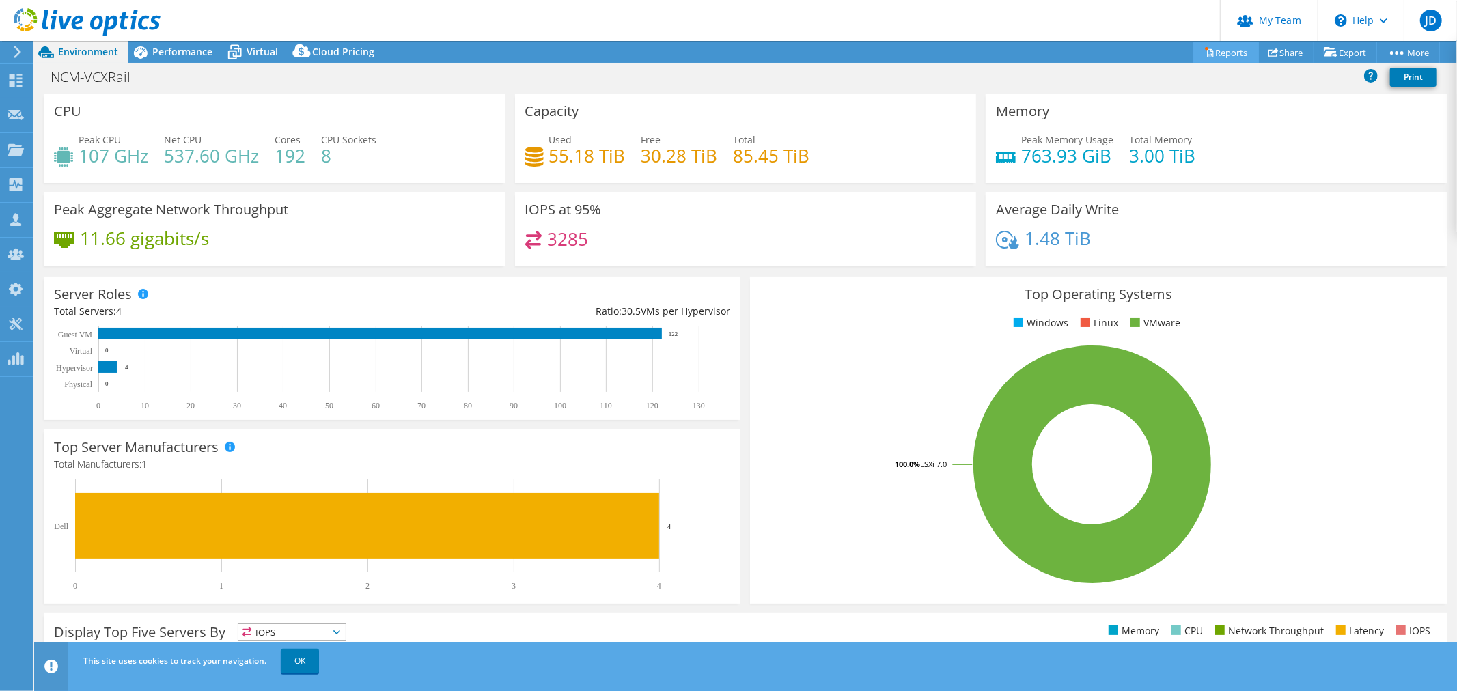
click at [1223, 48] on link "Reports" at bounding box center [1226, 52] width 66 height 21
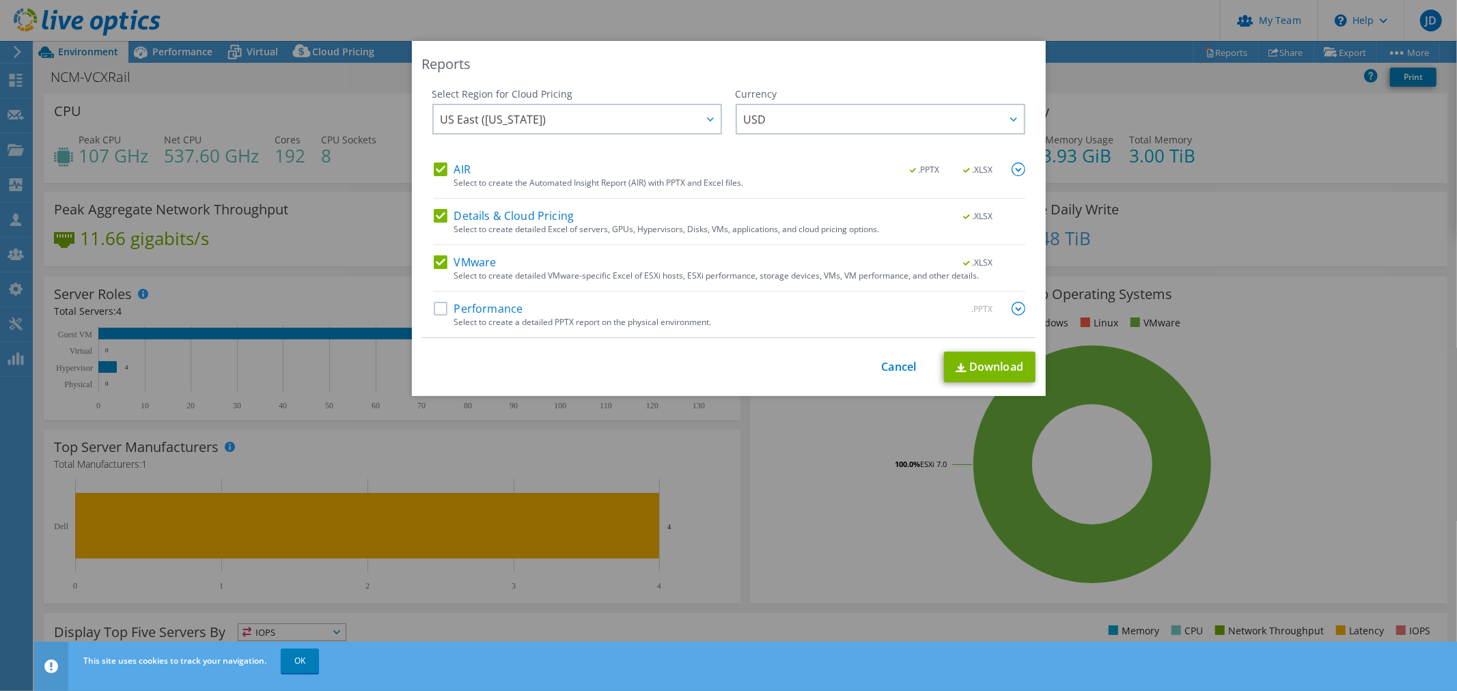
click at [436, 214] on label "Details & Cloud Pricing" at bounding box center [504, 216] width 141 height 14
click at [0, 0] on input "Details & Cloud Pricing" at bounding box center [0, 0] width 0 height 0
click at [442, 165] on label "AIR" at bounding box center [452, 170] width 37 height 14
click at [0, 0] on input "AIR" at bounding box center [0, 0] width 0 height 0
click at [985, 362] on link "Download" at bounding box center [990, 367] width 92 height 31
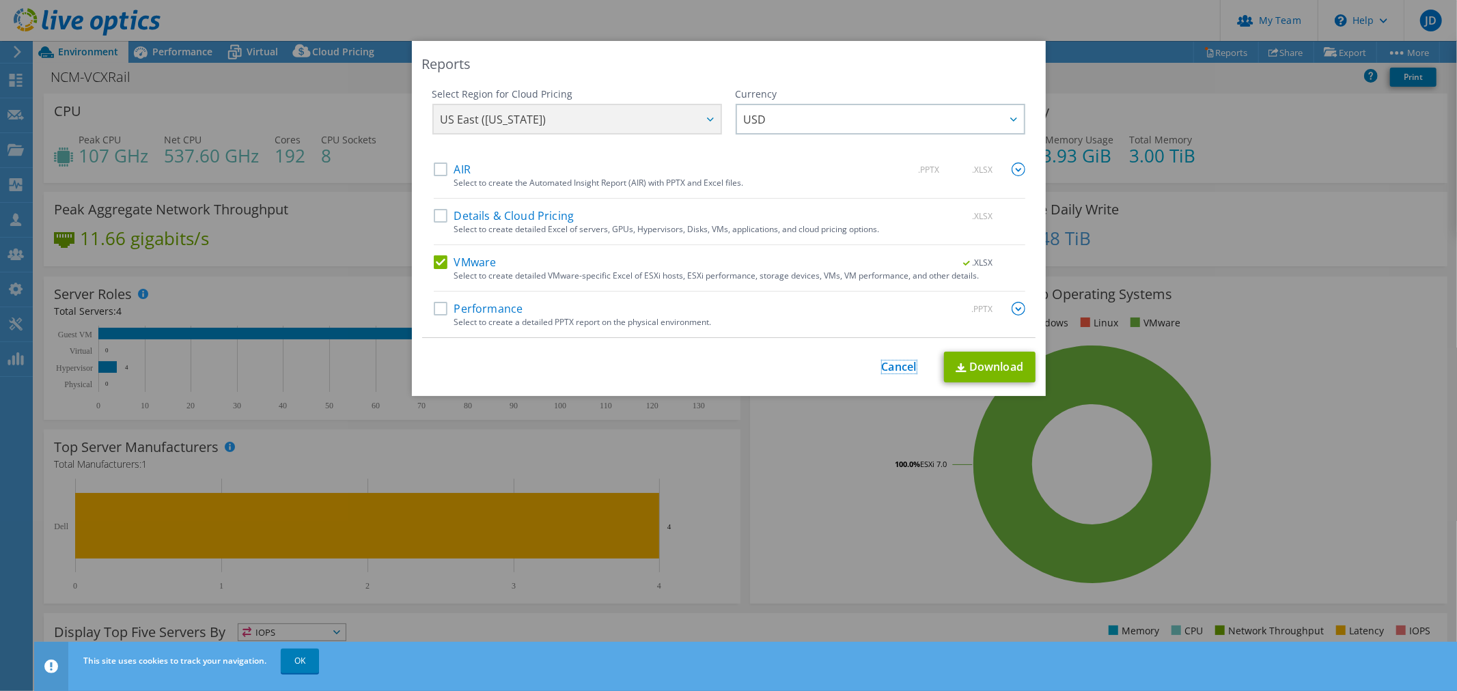
drag, startPoint x: 882, startPoint y: 371, endPoint x: 877, endPoint y: 363, distance: 8.9
click at [882, 371] on link "Cancel" at bounding box center [899, 367] width 35 height 13
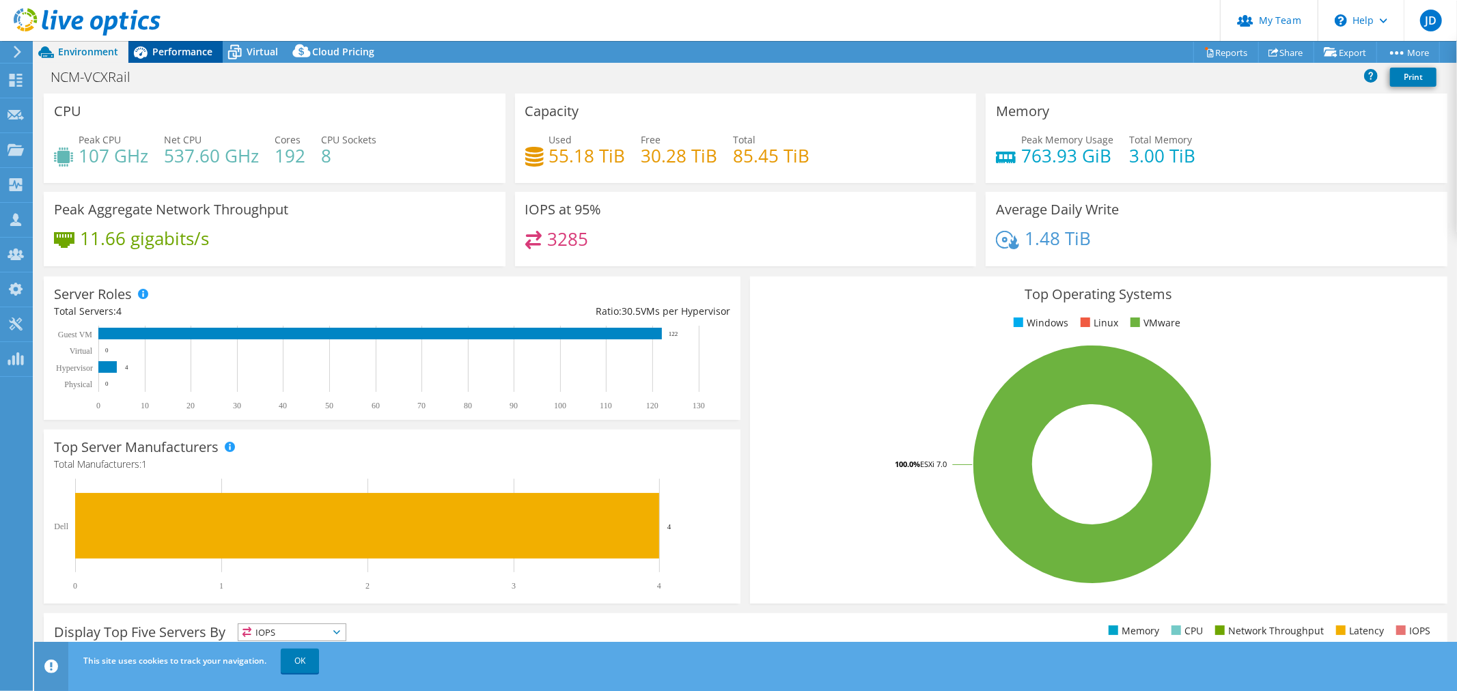
click at [176, 51] on span "Performance" at bounding box center [182, 51] width 60 height 13
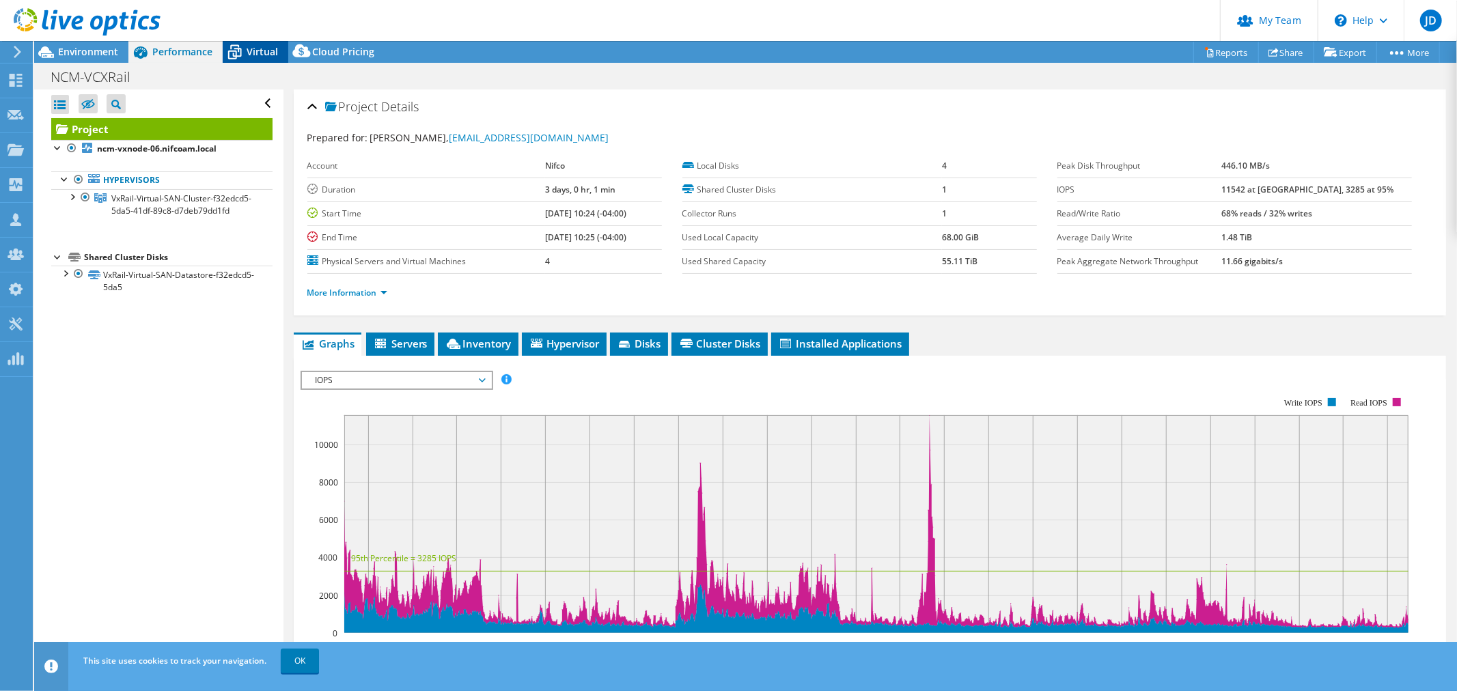
click at [242, 45] on icon at bounding box center [235, 52] width 24 height 24
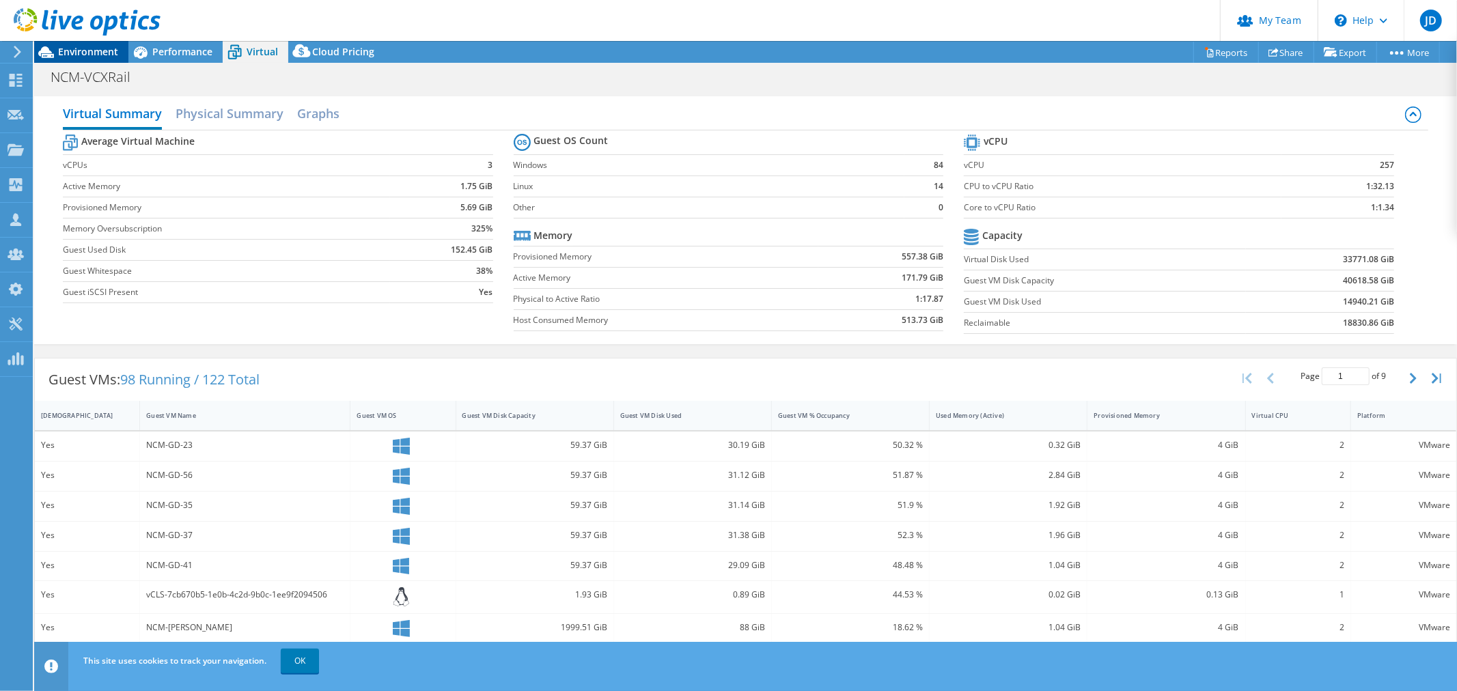
click at [89, 55] on span "Environment" at bounding box center [88, 51] width 60 height 13
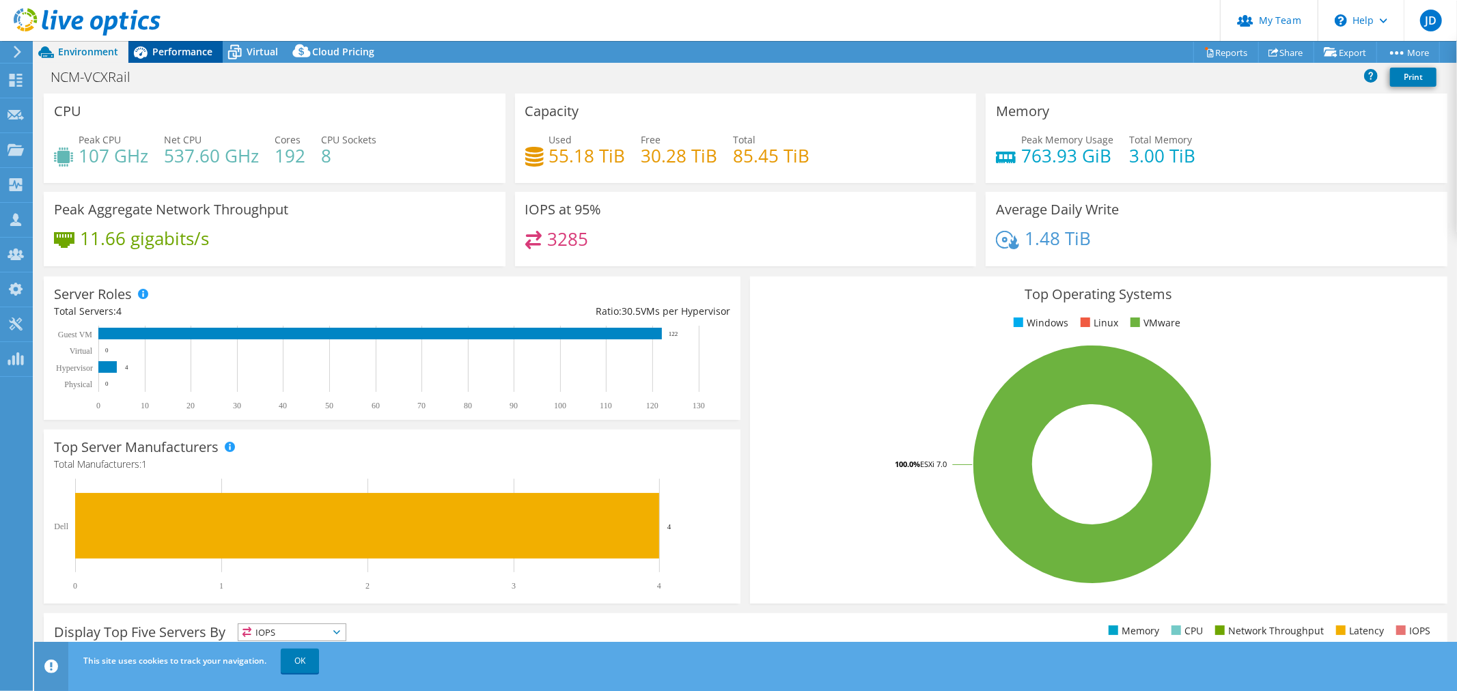
click at [157, 45] on span "Performance" at bounding box center [182, 51] width 60 height 13
